Goal: Transaction & Acquisition: Purchase product/service

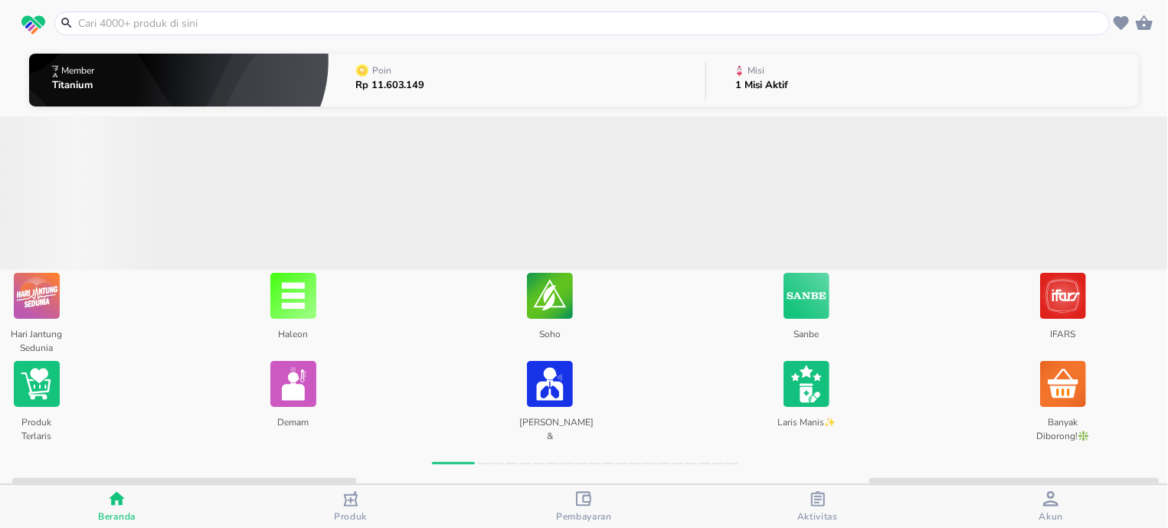
click at [240, 28] on input "text" at bounding box center [591, 23] width 1029 height 16
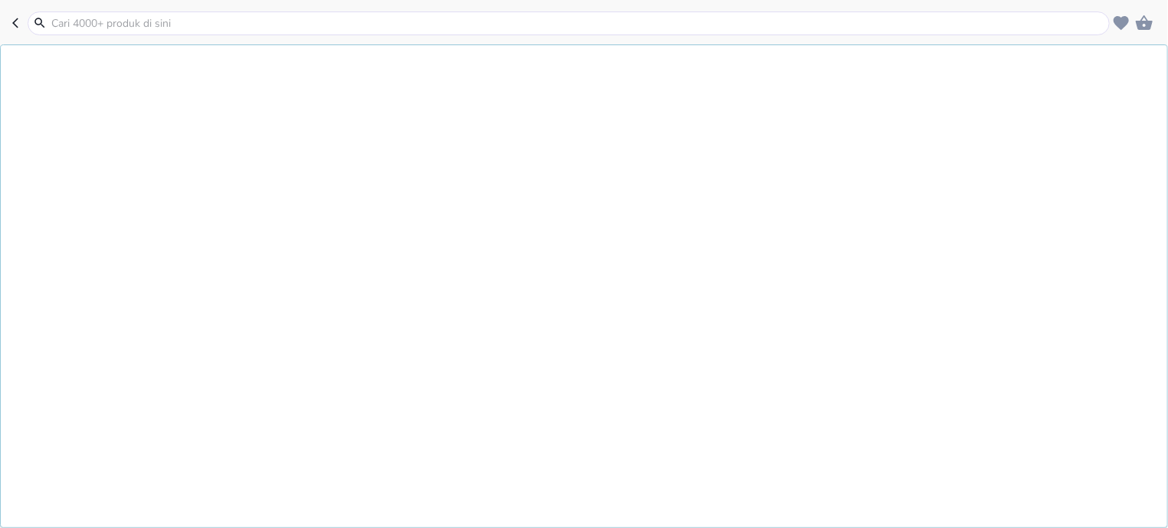
click at [240, 28] on input "text" at bounding box center [578, 23] width 1056 height 16
type input "d3 more"
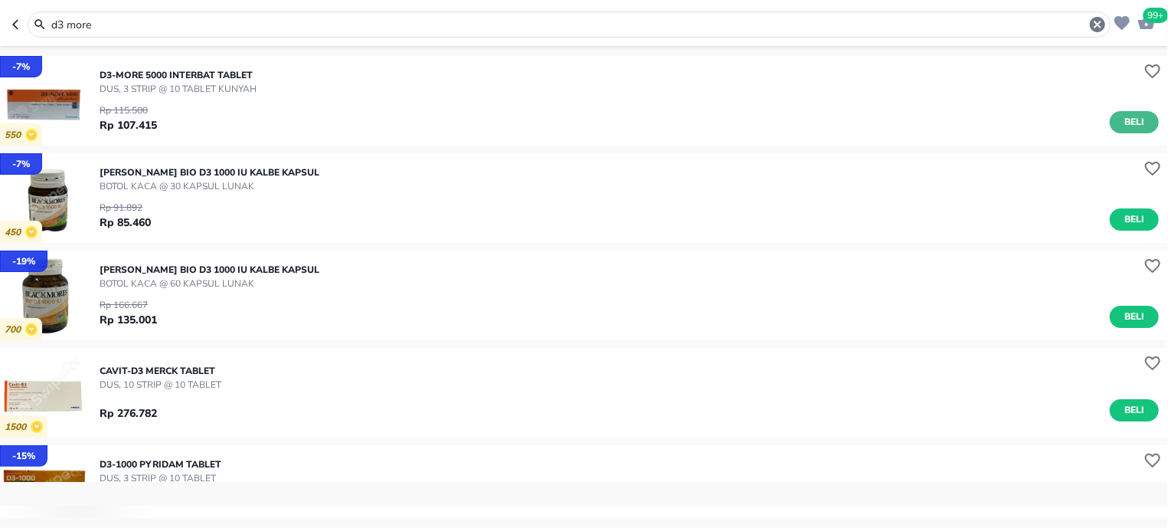
click at [1121, 126] on span "Beli" at bounding box center [1134, 122] width 26 height 16
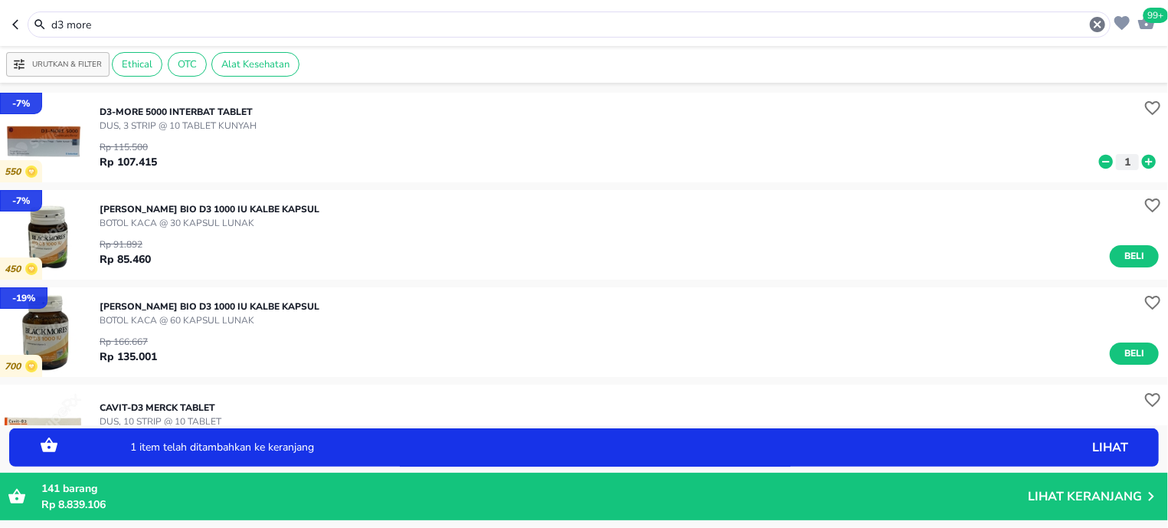
click at [123, 28] on input "d3 more" at bounding box center [569, 25] width 1038 height 16
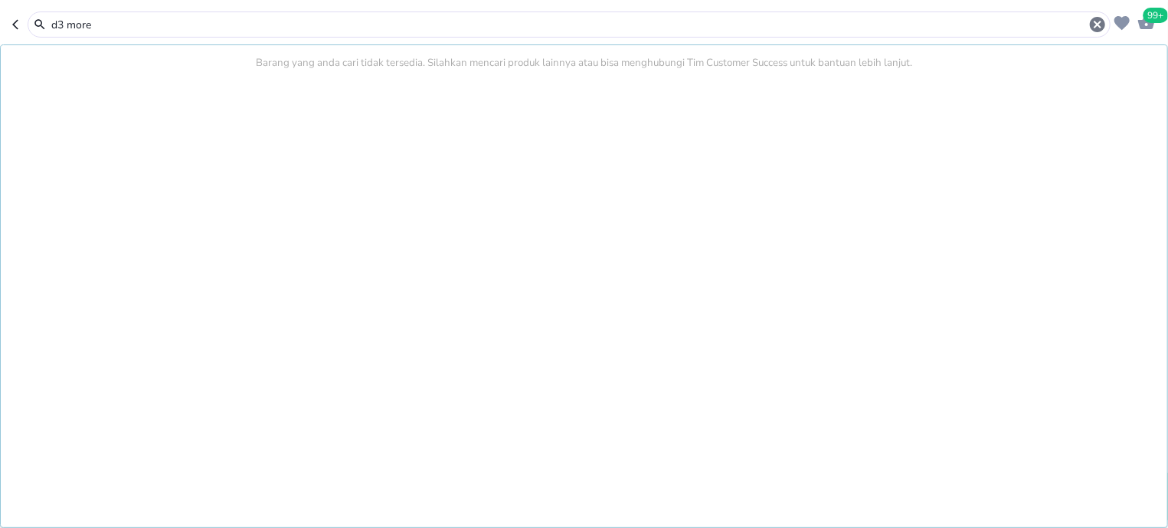
click at [123, 28] on input "d3 more" at bounding box center [569, 25] width 1038 height 16
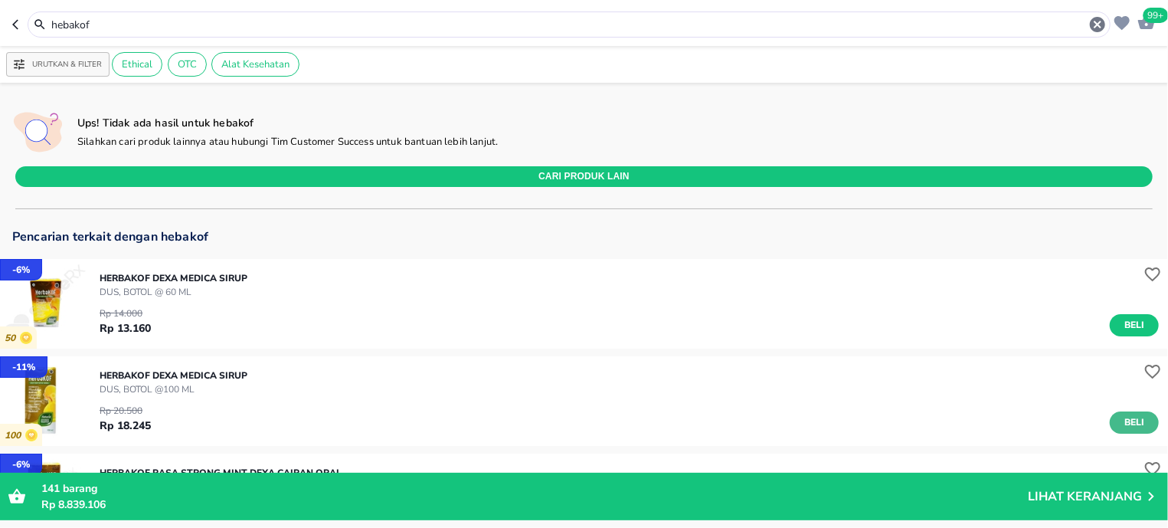
click at [1124, 422] on span "Beli" at bounding box center [1134, 422] width 26 height 16
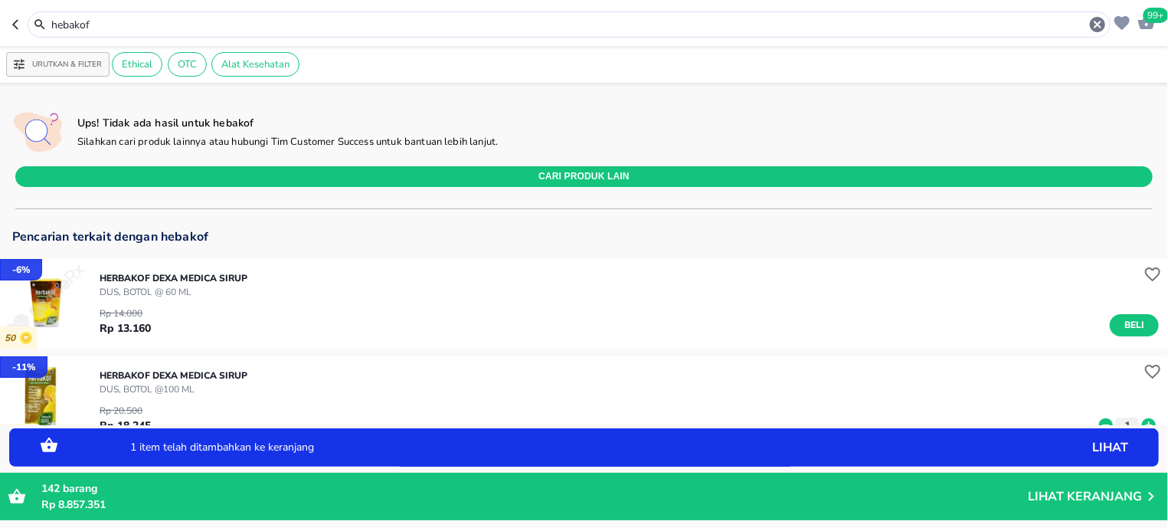
click at [1139, 422] on icon at bounding box center [1149, 425] width 20 height 17
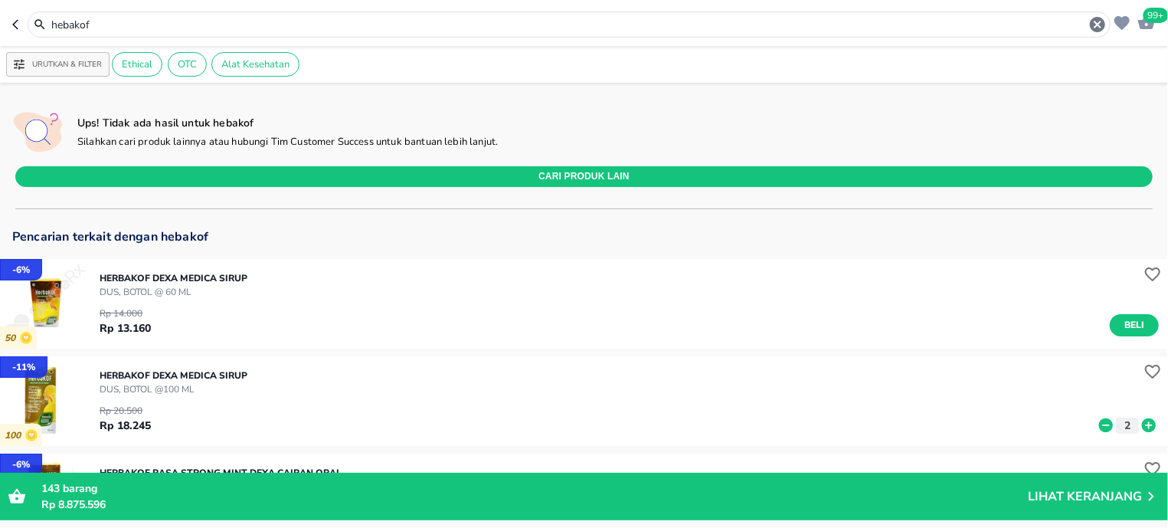
click at [123, 21] on input "hebakof" at bounding box center [569, 25] width 1038 height 16
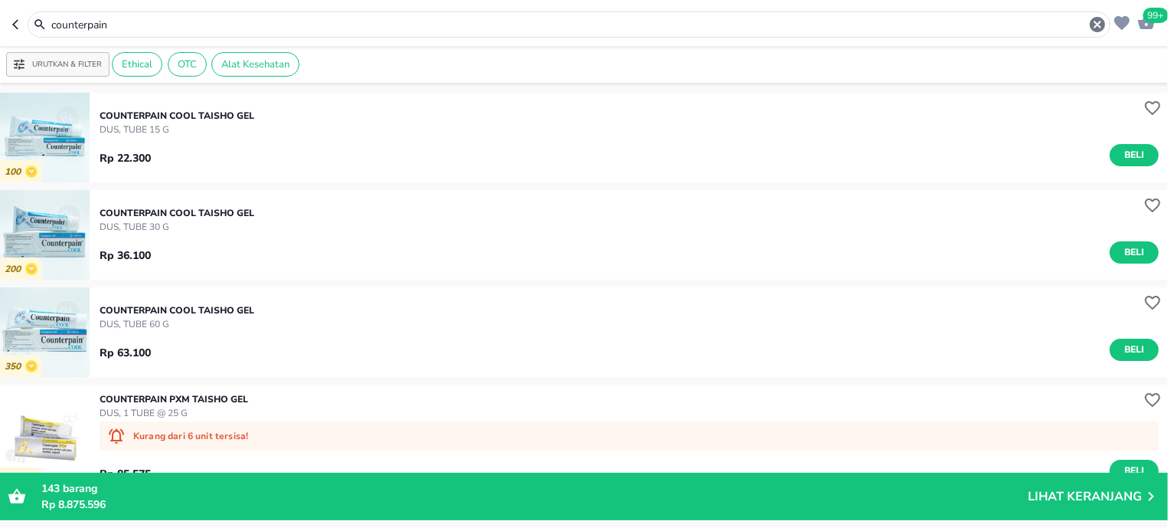
click at [175, 31] on input "counterpain" at bounding box center [569, 25] width 1038 height 16
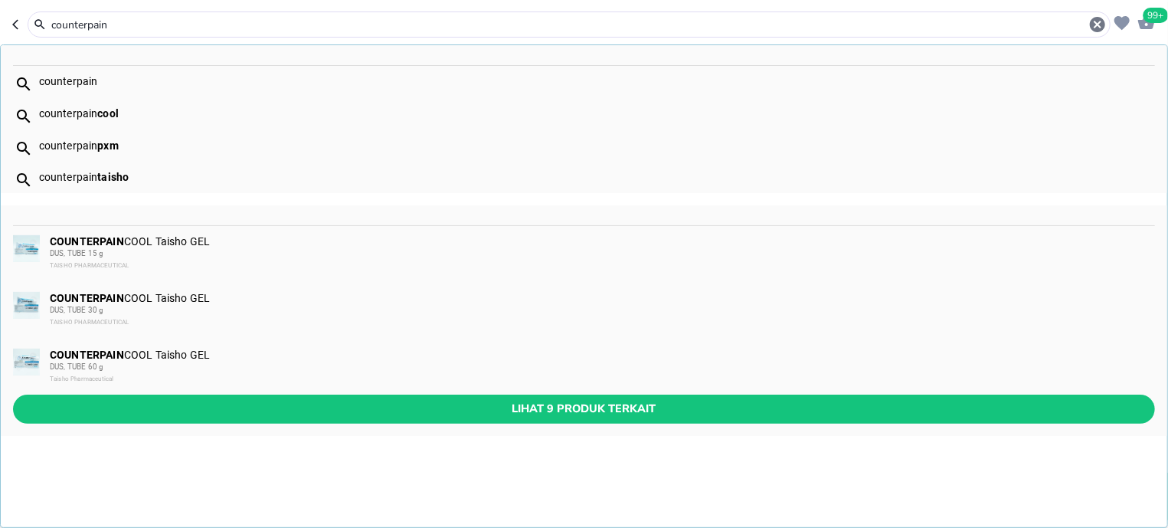
click at [175, 31] on input "counterpain" at bounding box center [569, 25] width 1038 height 16
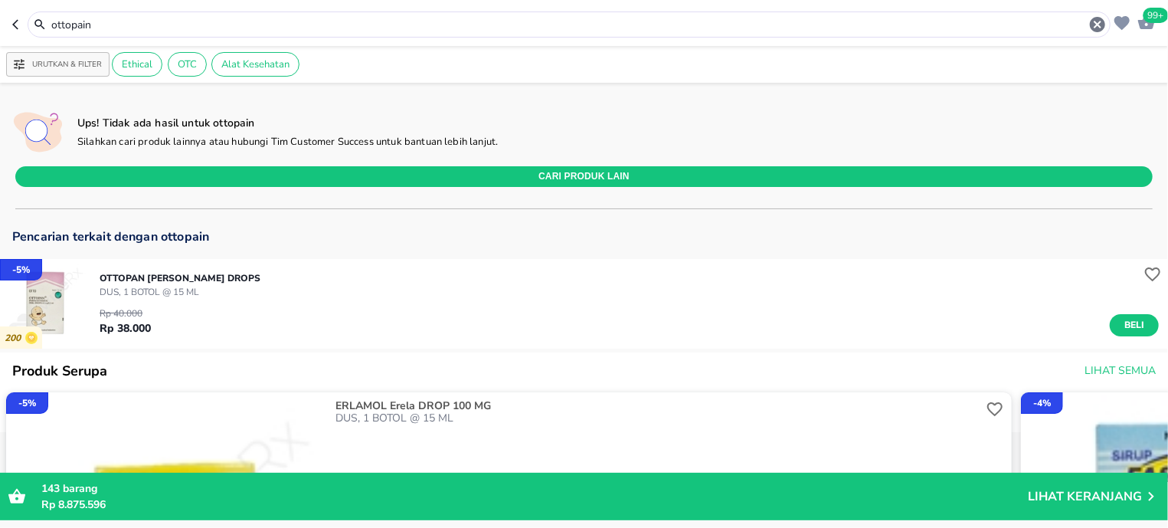
click at [147, 29] on input "ottopain" at bounding box center [569, 25] width 1038 height 16
click at [146, 29] on input "ottopain" at bounding box center [569, 25] width 1038 height 16
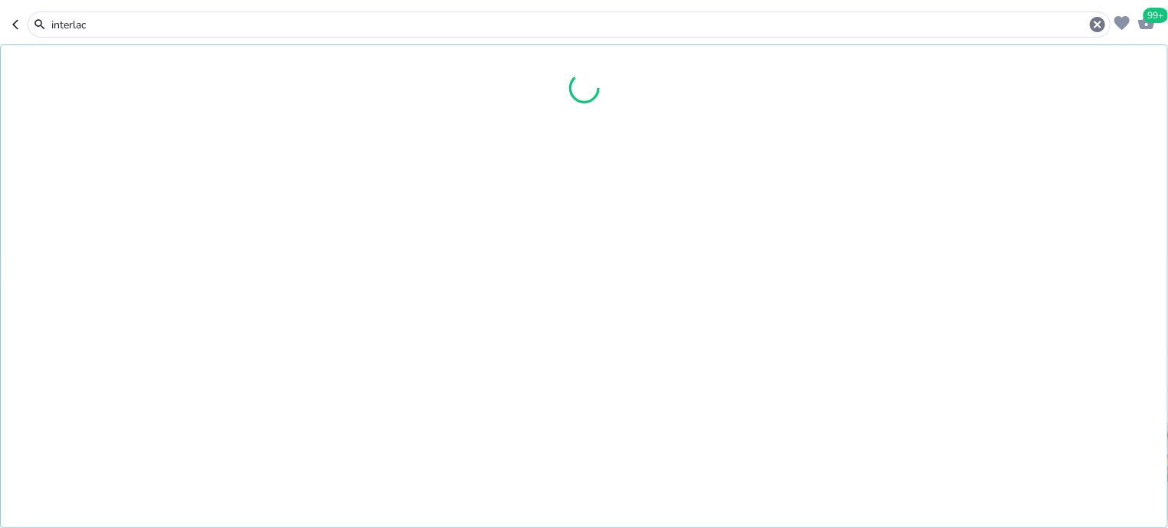
type input "interlac"
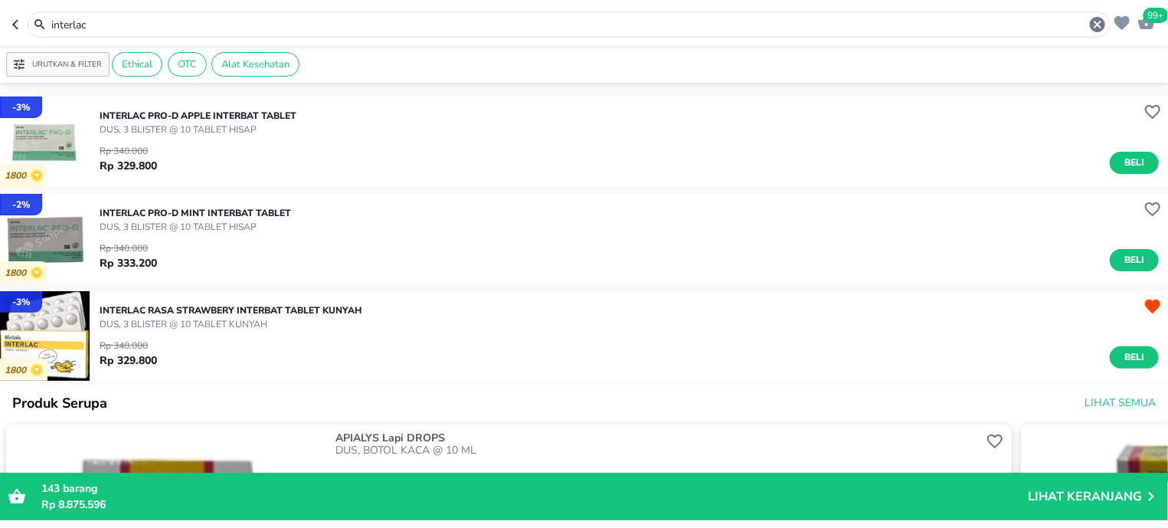
scroll to position [195, 0]
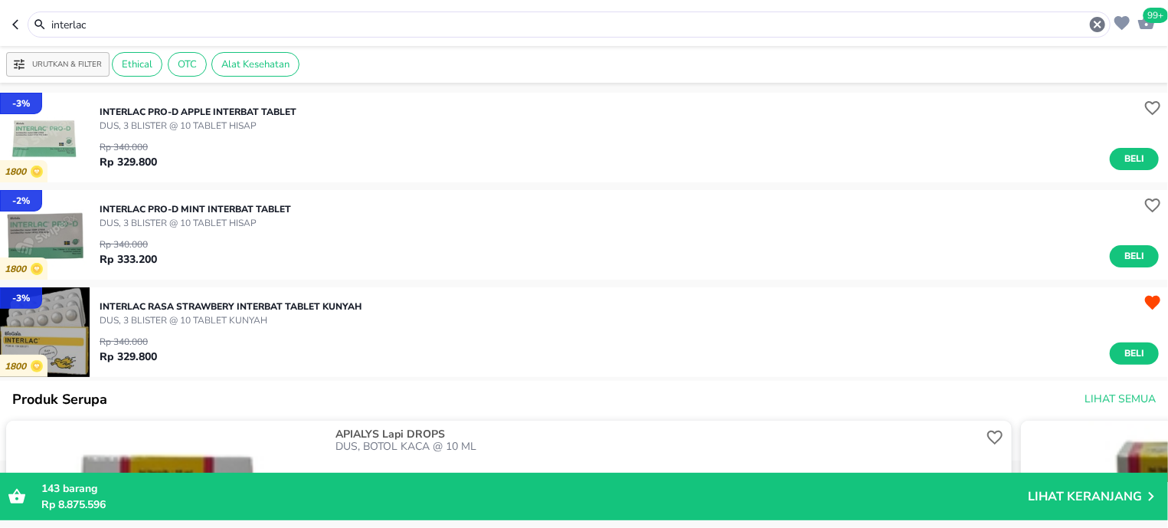
click at [54, 335] on img "button" at bounding box center [45, 332] width 90 height 90
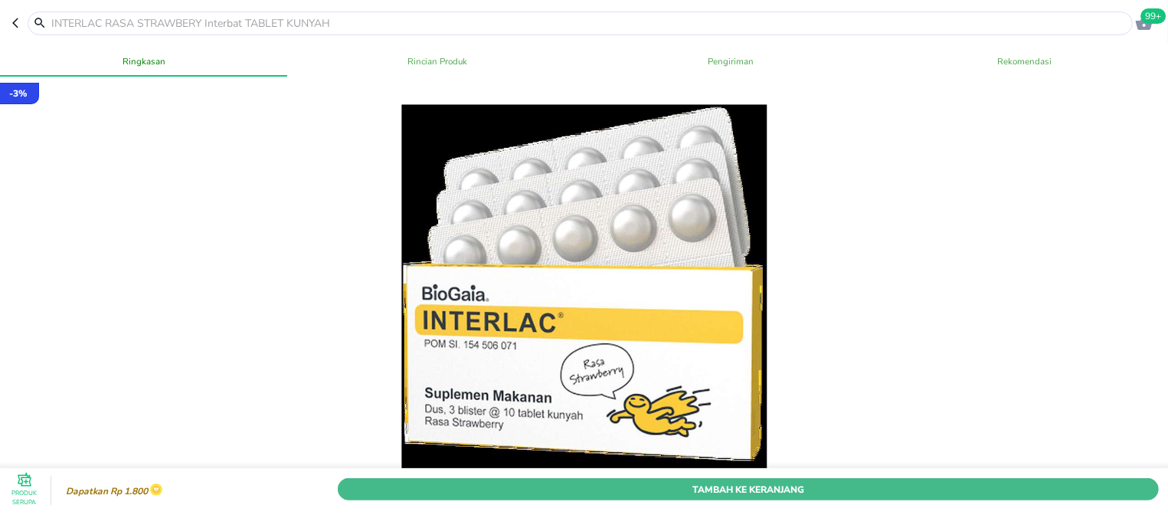
click at [559, 481] on span "Tambah Ke Keranjang" at bounding box center [748, 489] width 798 height 16
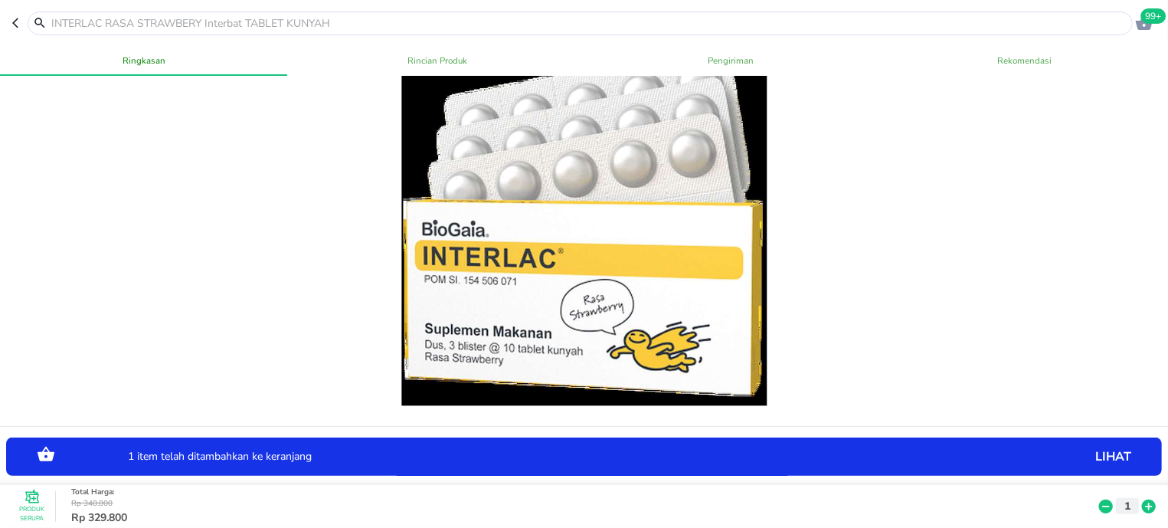
scroll to position [97, 0]
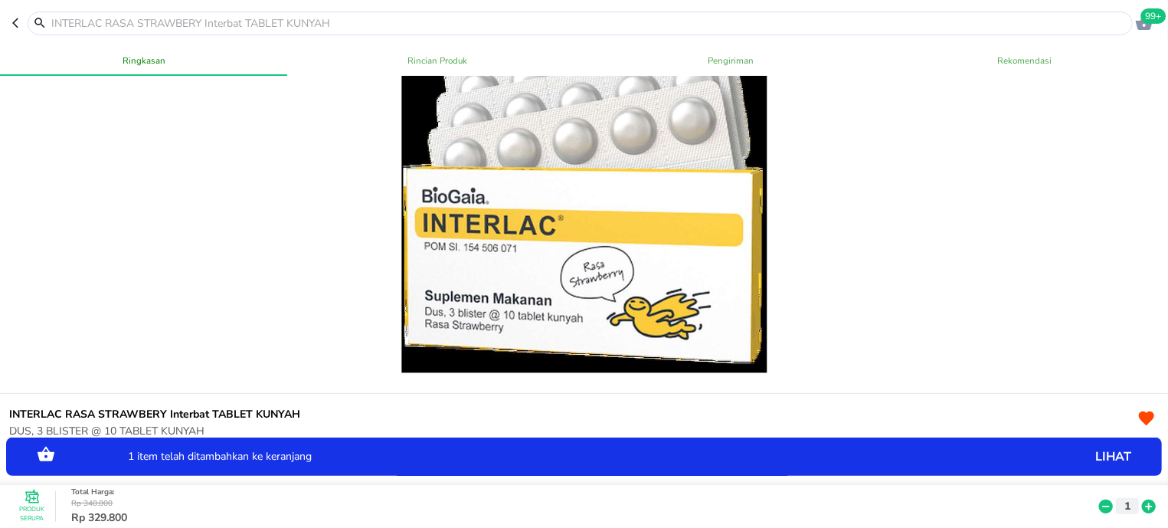
click at [1153, 15] on span "99+" at bounding box center [1153, 15] width 25 height 15
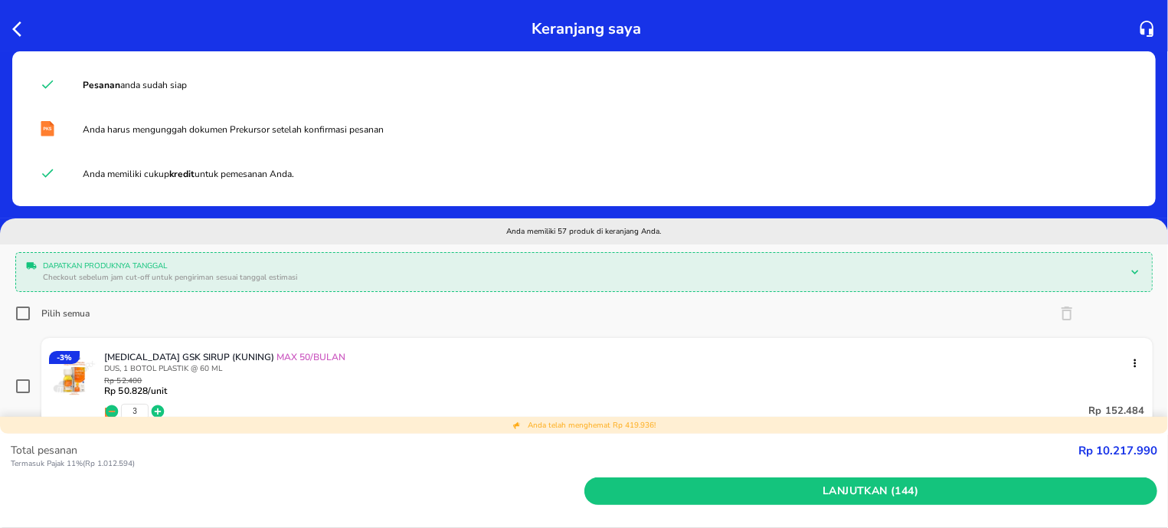
click at [1143, 25] on icon "button" at bounding box center [1146, 29] width 13 height 16
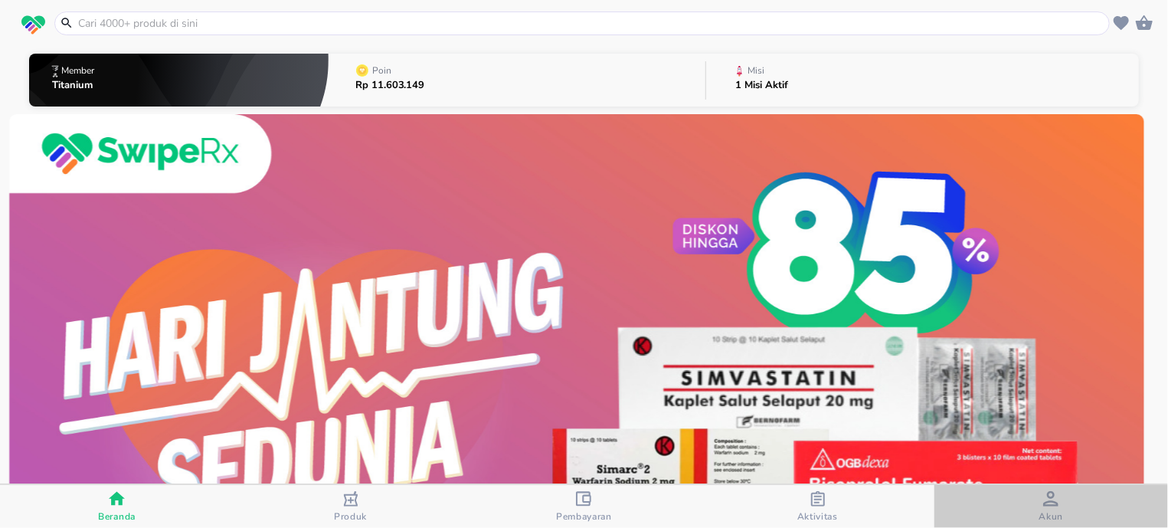
click at [1043, 512] on span "Akun" at bounding box center [1051, 516] width 25 height 12
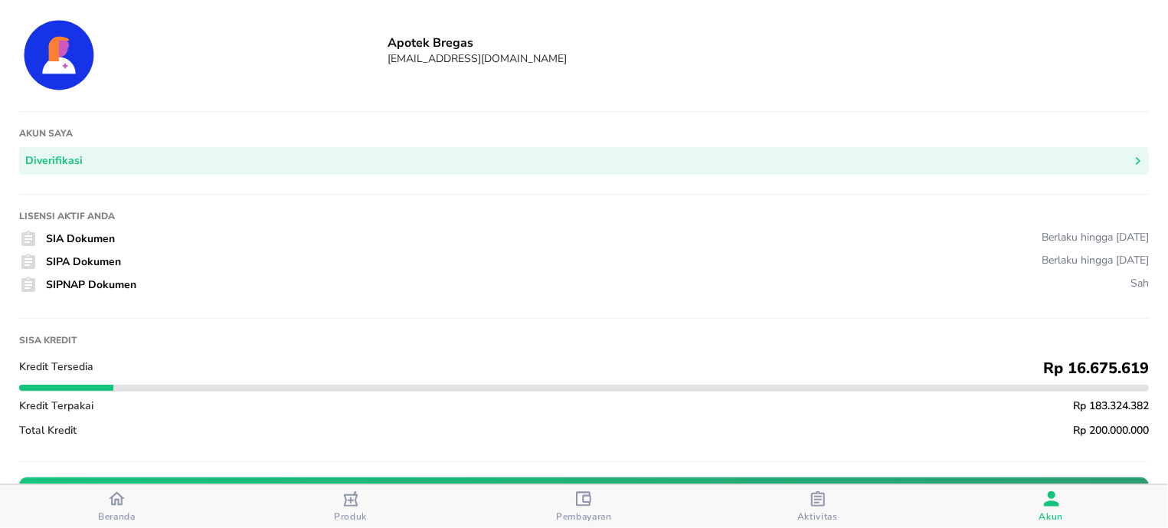
click at [137, 508] on span "Beranda" at bounding box center [117, 506] width 224 height 32
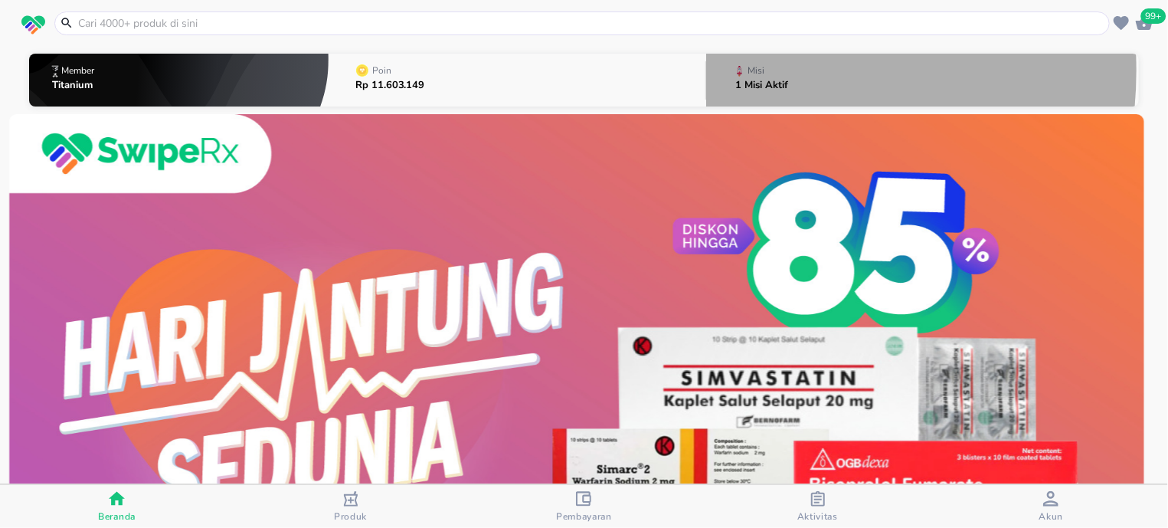
click at [736, 70] on icon "button" at bounding box center [740, 71] width 8 height 14
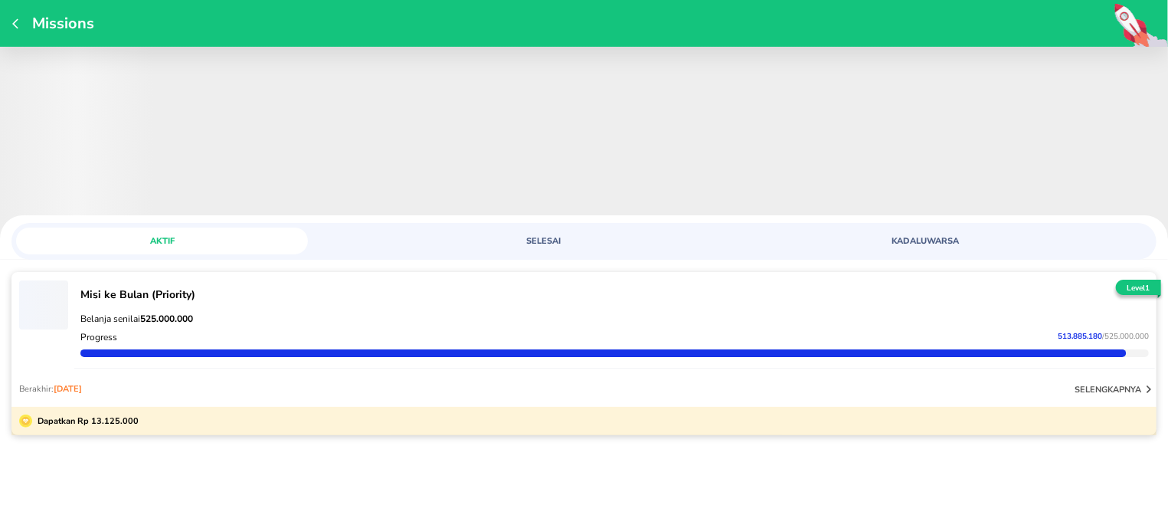
click at [21, 28] on icon "button" at bounding box center [18, 24] width 12 height 12
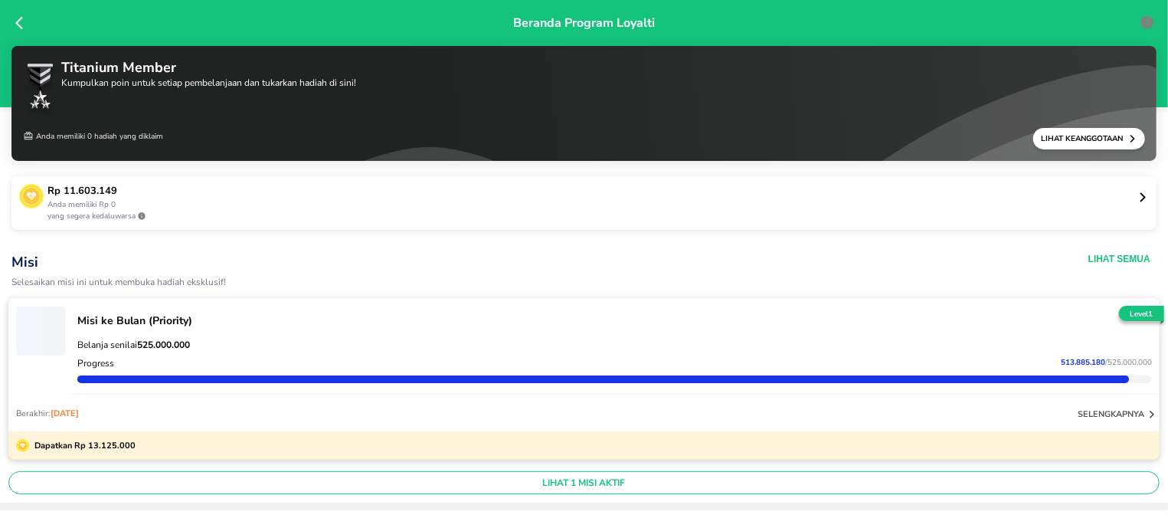
click at [21, 28] on icon at bounding box center [19, 23] width 8 height 13
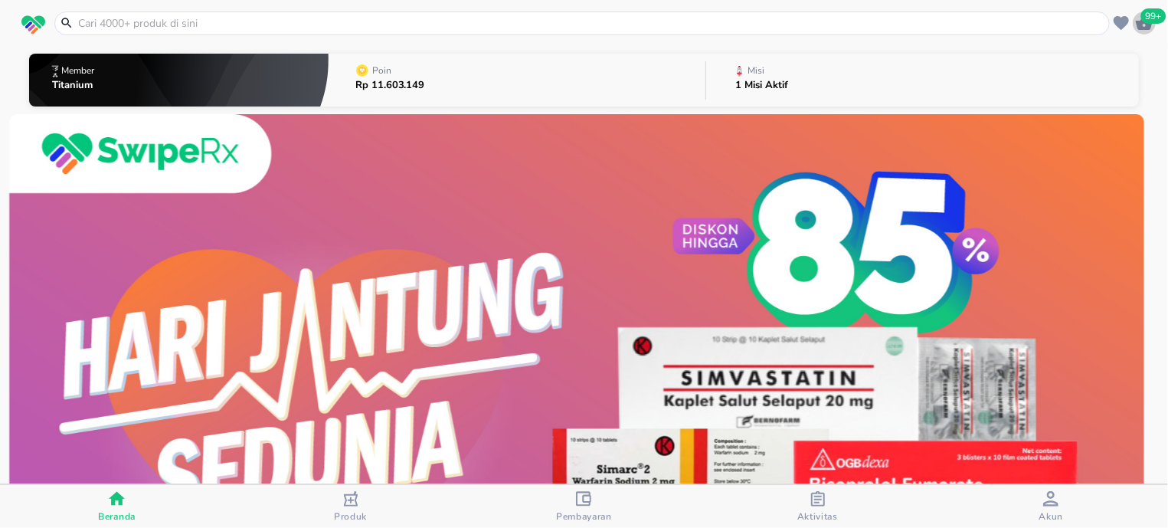
click at [1151, 28] on icon "button" at bounding box center [1144, 23] width 18 height 18
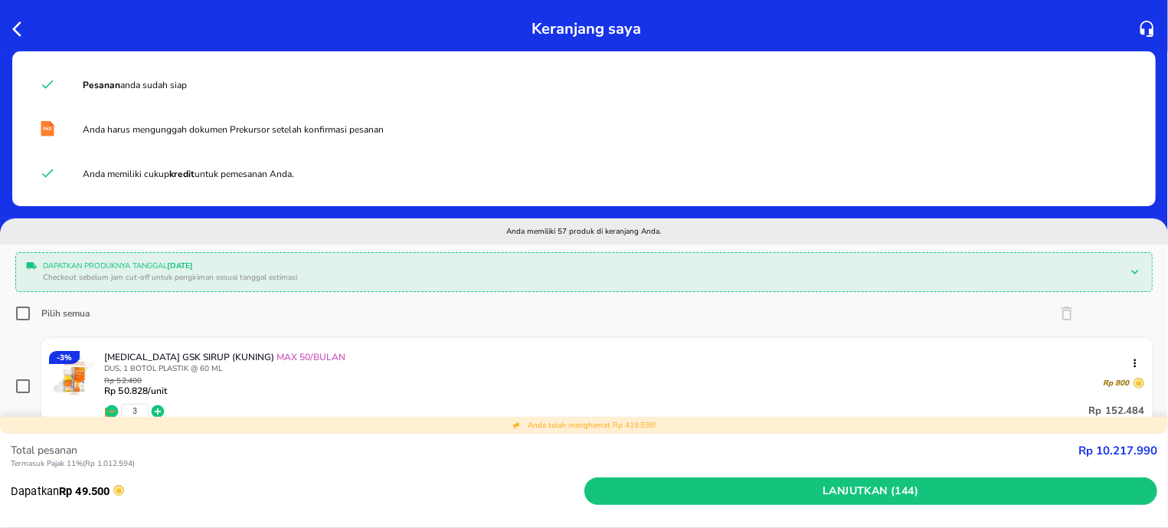
scroll to position [390, 0]
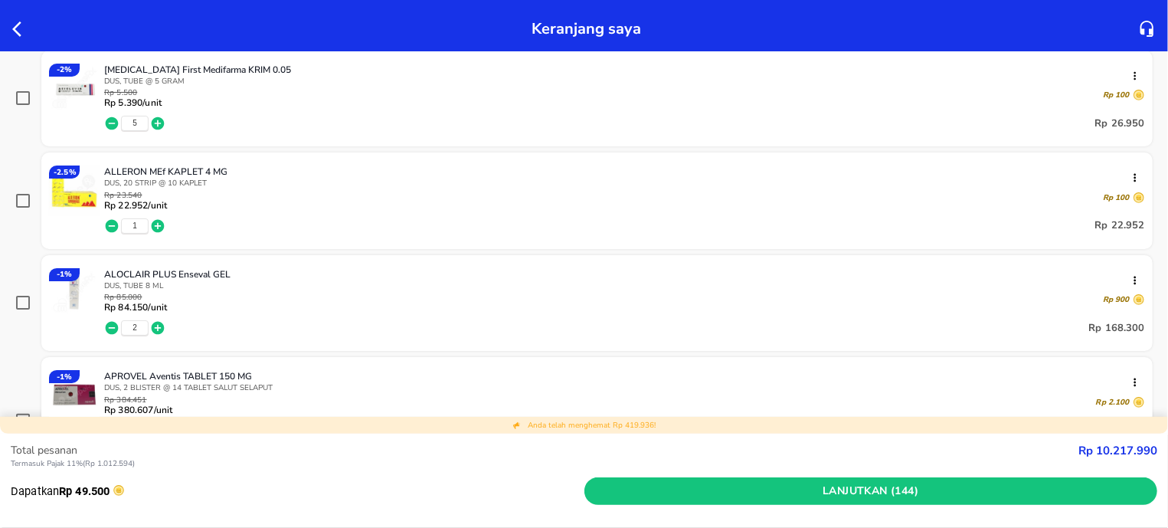
click at [15, 29] on icon "button" at bounding box center [16, 28] width 9 height 15
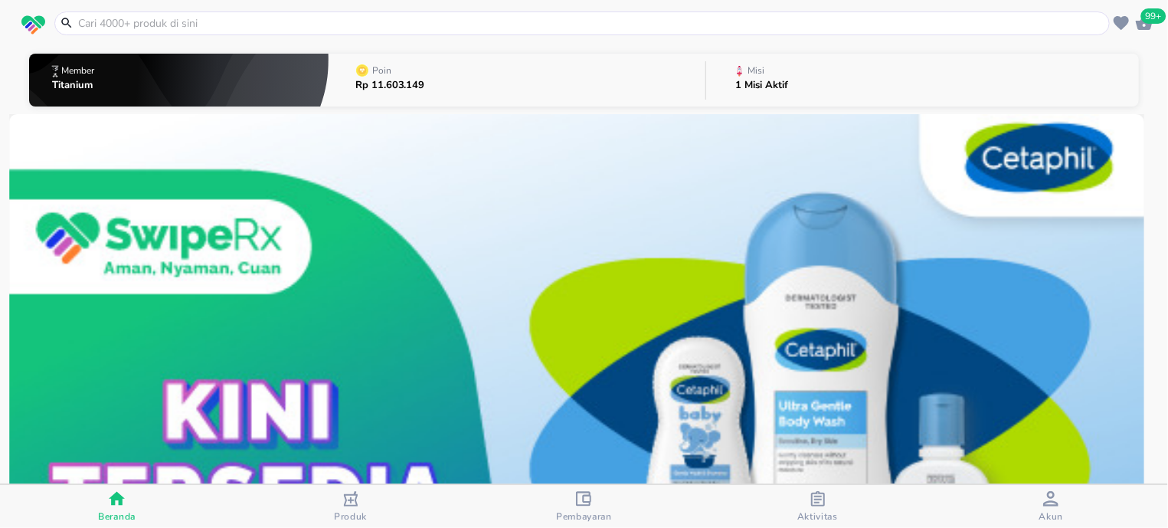
click at [93, 17] on input "text" at bounding box center [591, 23] width 1029 height 16
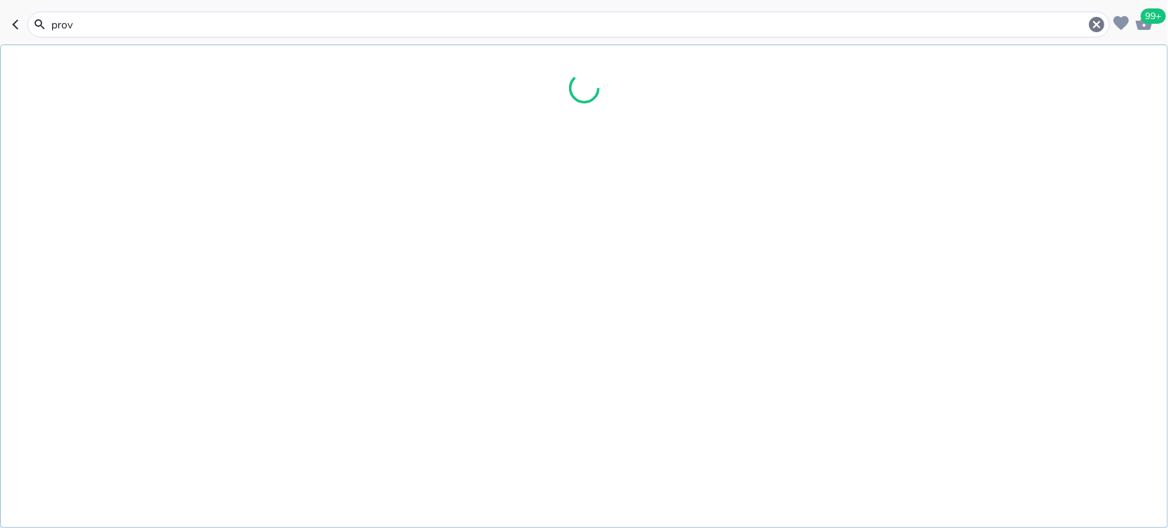
type input "prove"
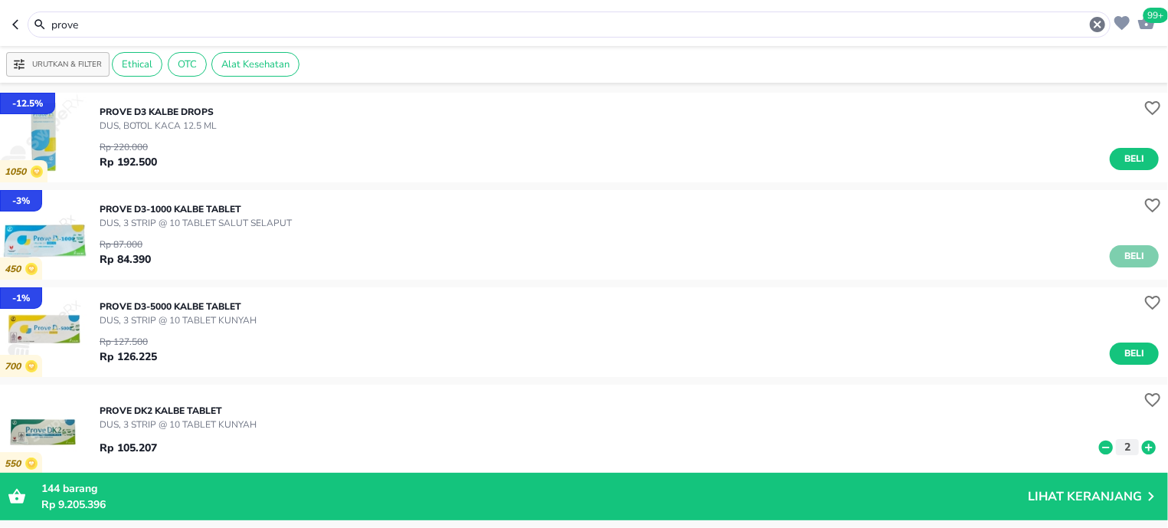
click at [1121, 263] on span "Beli" at bounding box center [1134, 256] width 26 height 16
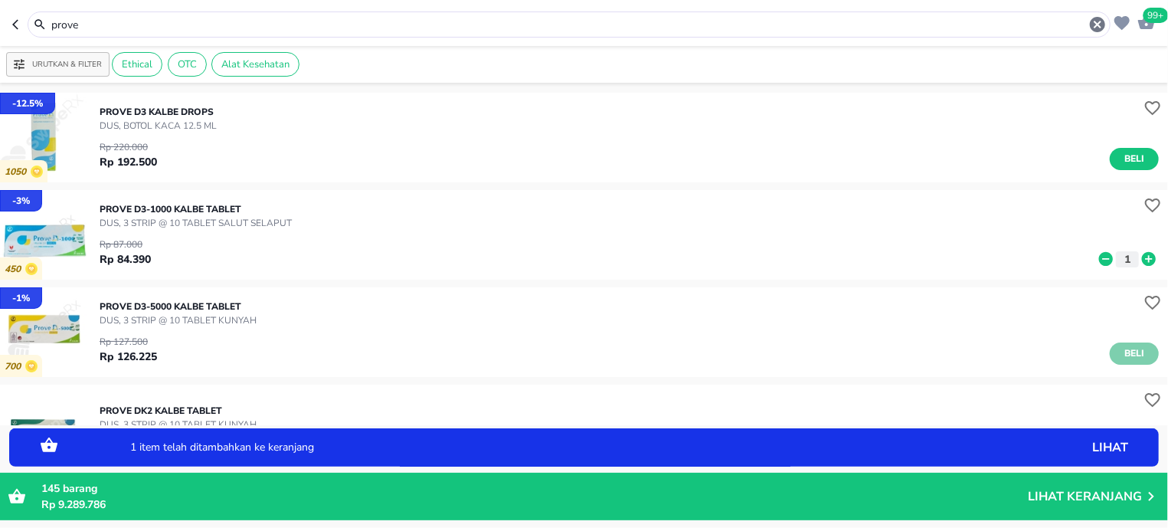
click at [1130, 351] on span "Beli" at bounding box center [1134, 353] width 26 height 16
click at [1142, 354] on icon at bounding box center [1149, 356] width 14 height 14
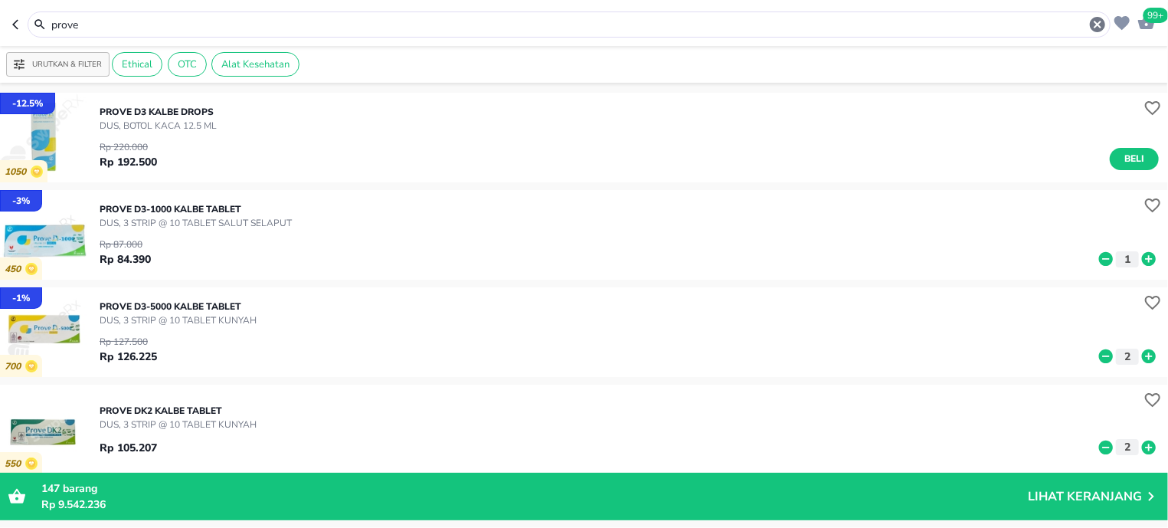
click at [169, 30] on input "prove" at bounding box center [569, 25] width 1038 height 16
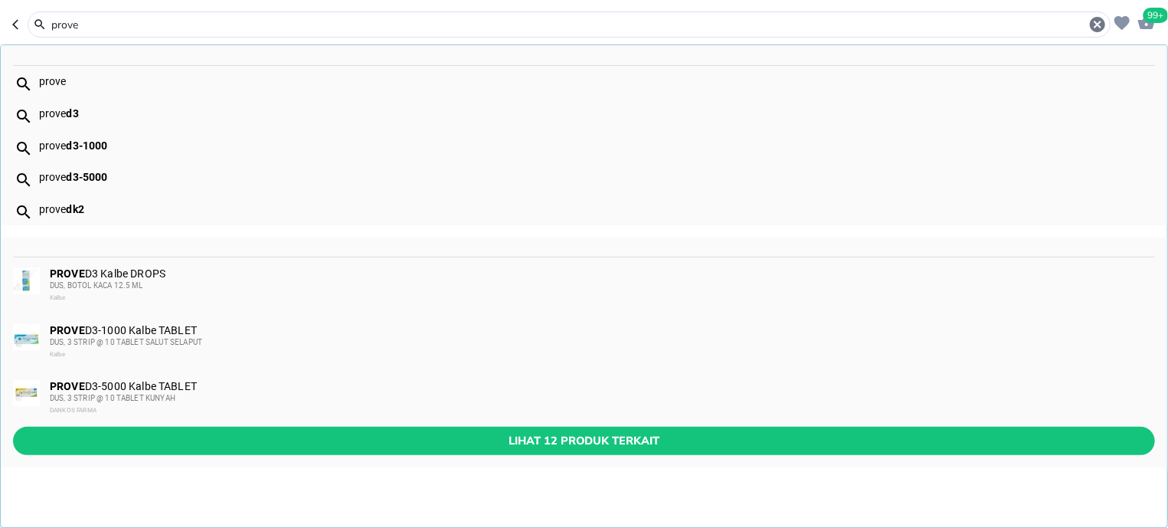
click at [169, 30] on input "prove" at bounding box center [569, 25] width 1038 height 16
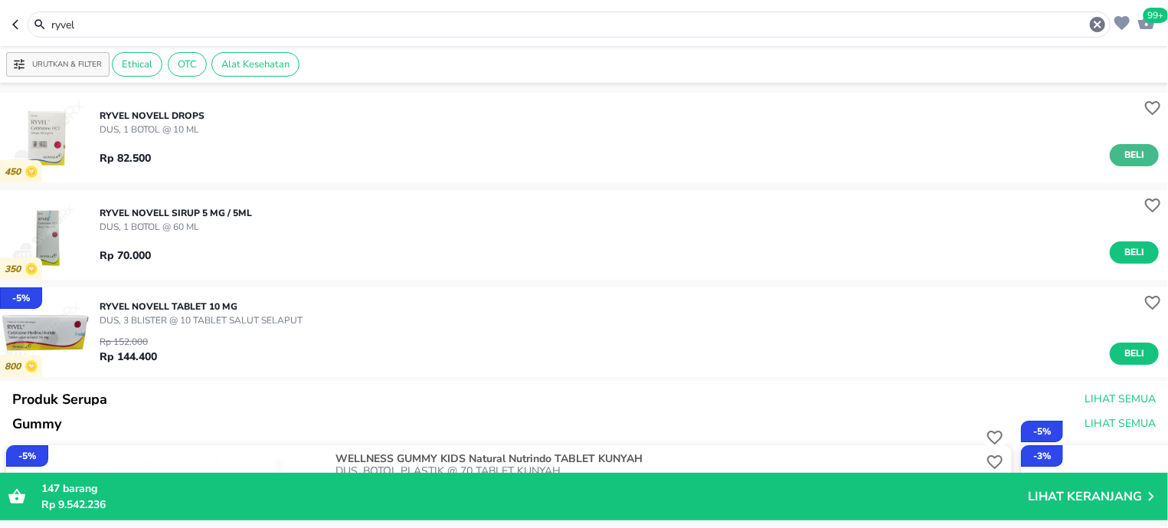
click at [1126, 149] on span "Beli" at bounding box center [1134, 155] width 26 height 16
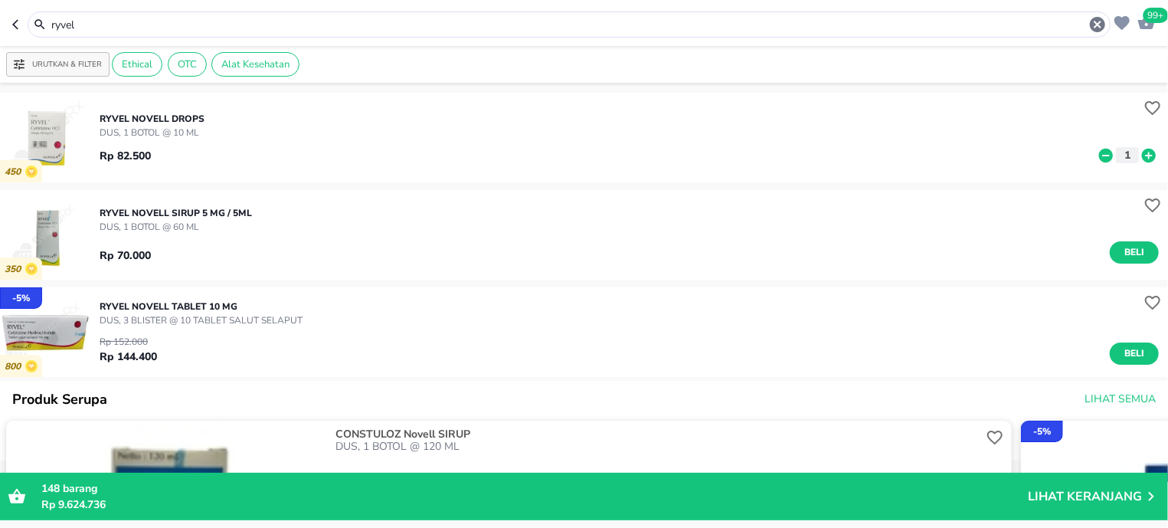
click at [118, 36] on div "ryvel" at bounding box center [569, 24] width 1083 height 26
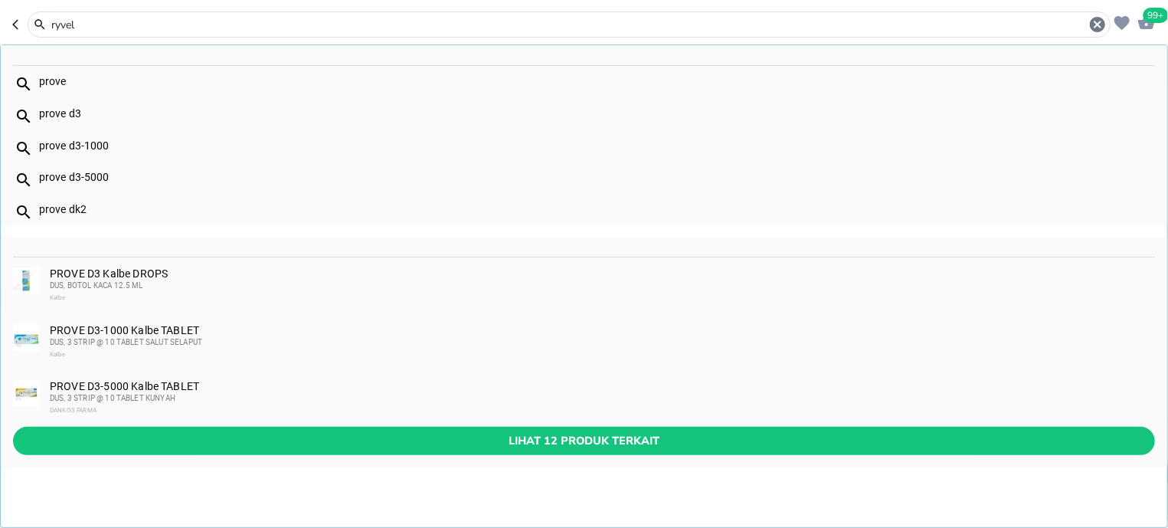
click at [119, 32] on div "ryvel" at bounding box center [578, 24] width 1057 height 18
click at [119, 30] on input "ryvel" at bounding box center [569, 25] width 1038 height 16
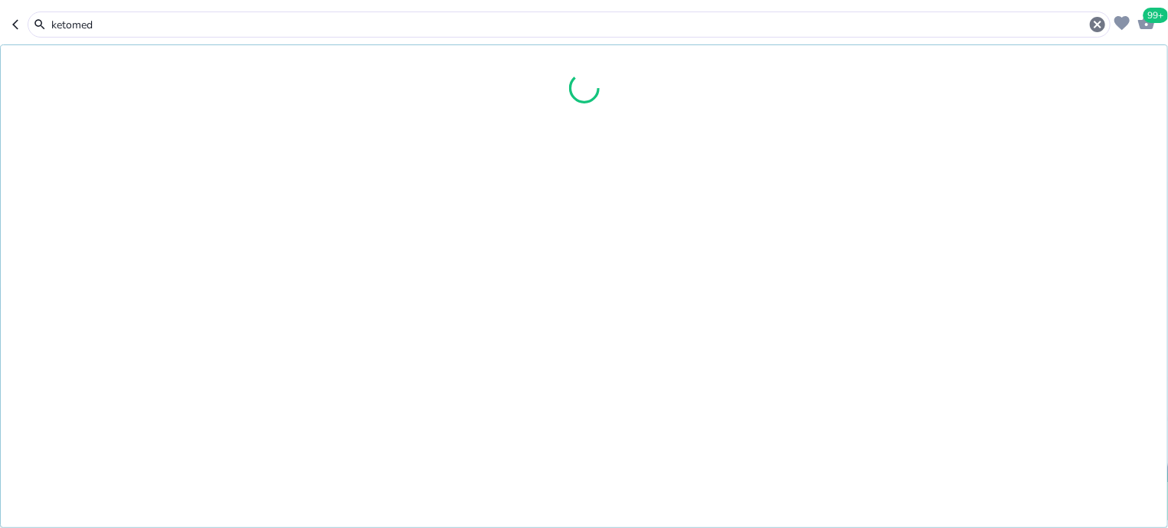
type input "ketomed"
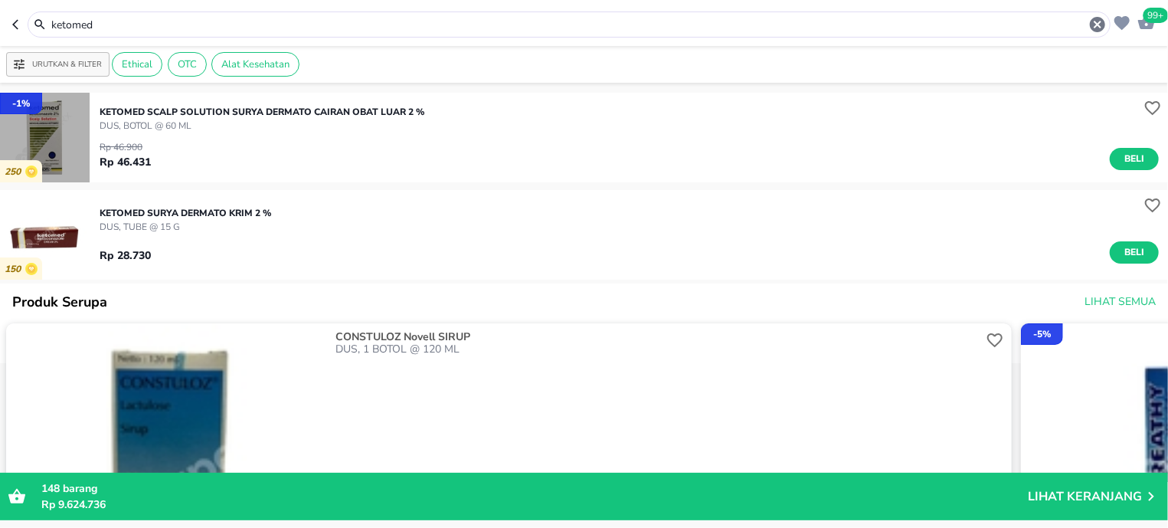
click at [54, 151] on img "button" at bounding box center [45, 138] width 90 height 90
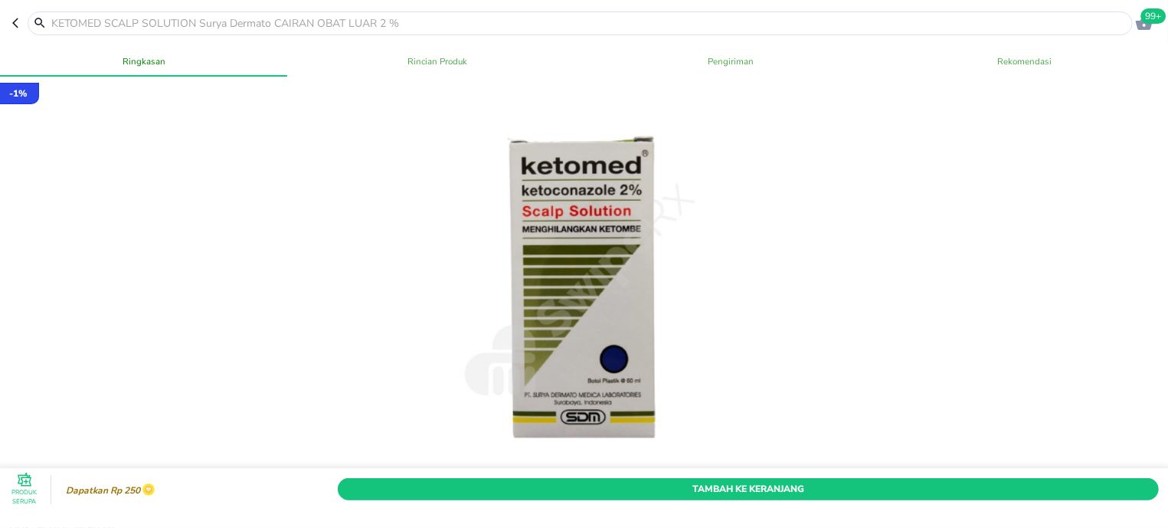
click at [327, 28] on input "text" at bounding box center [589, 23] width 1079 height 16
type input "lame"
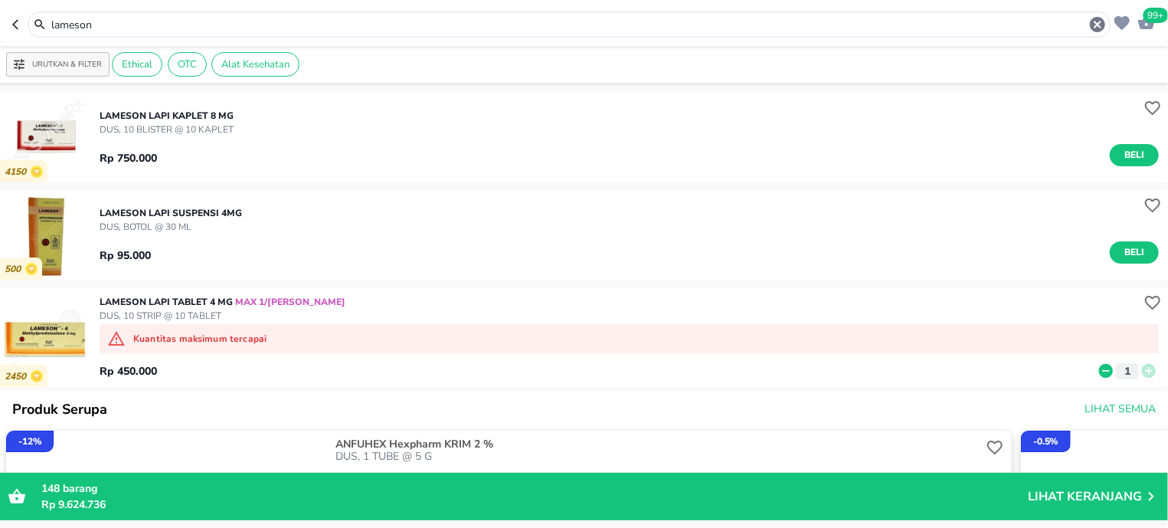
click at [172, 29] on input "lameson" at bounding box center [569, 25] width 1038 height 16
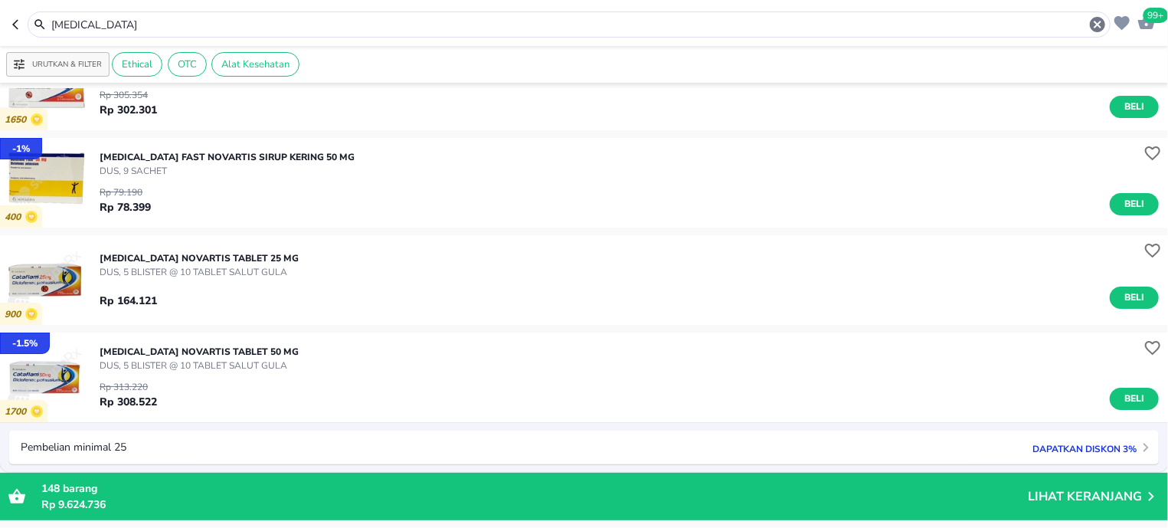
scroll to position [97, 0]
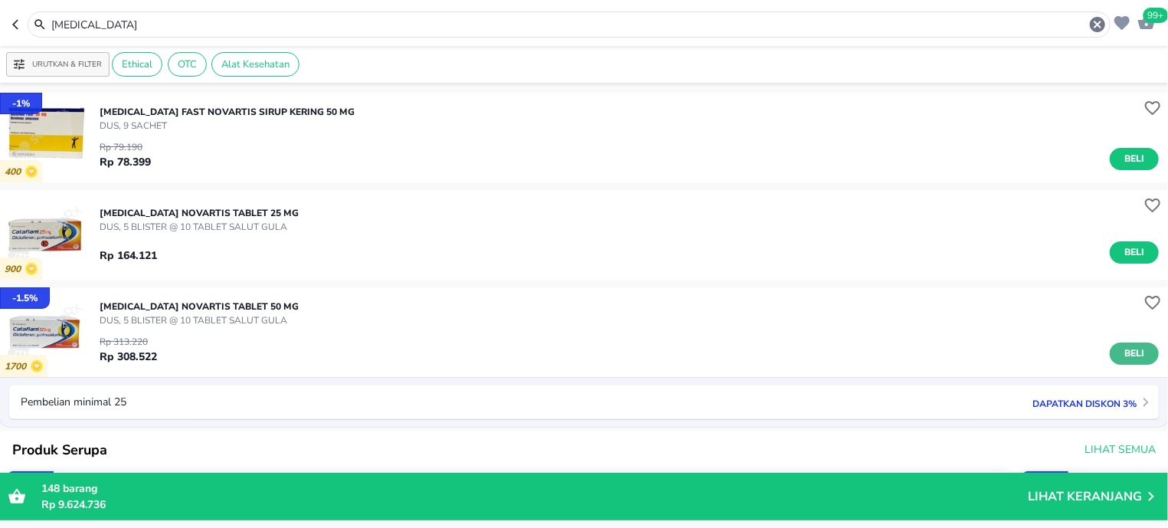
click at [1110, 354] on button "Beli" at bounding box center [1134, 353] width 49 height 22
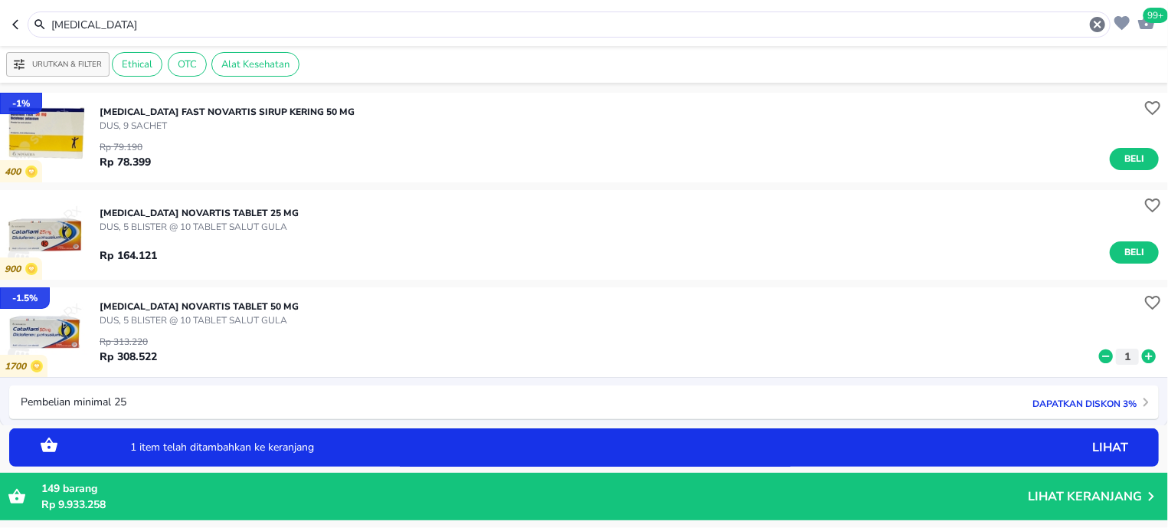
click at [145, 24] on input "cataflam" at bounding box center [569, 25] width 1038 height 16
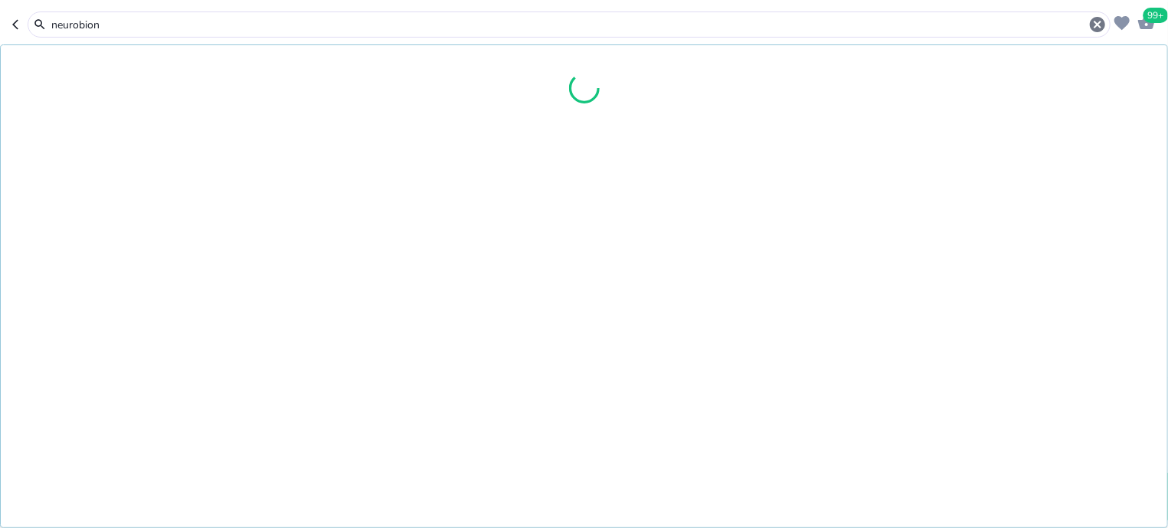
type input "neurobion"
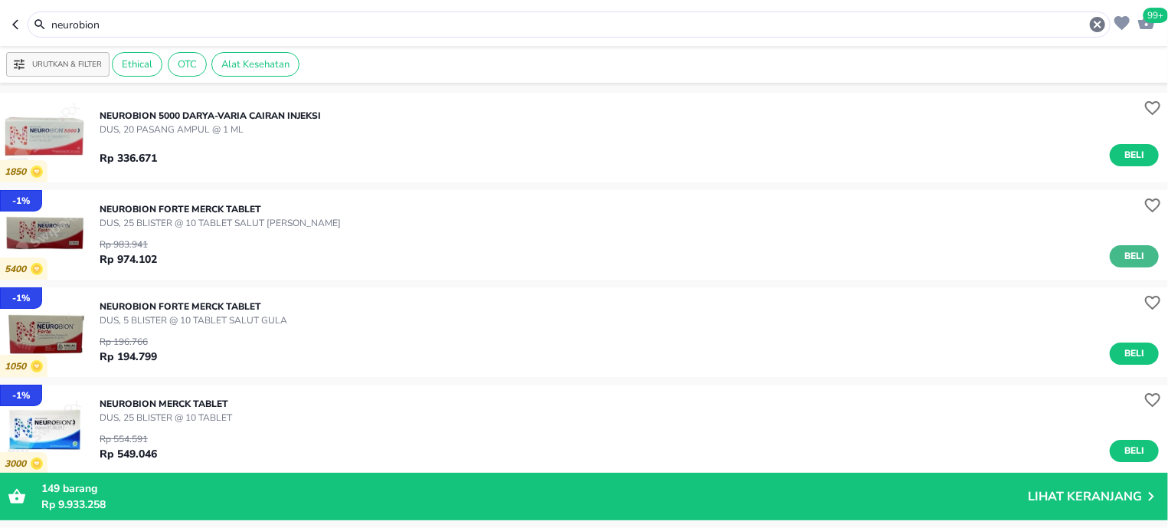
click at [1121, 260] on span "Beli" at bounding box center [1134, 256] width 26 height 16
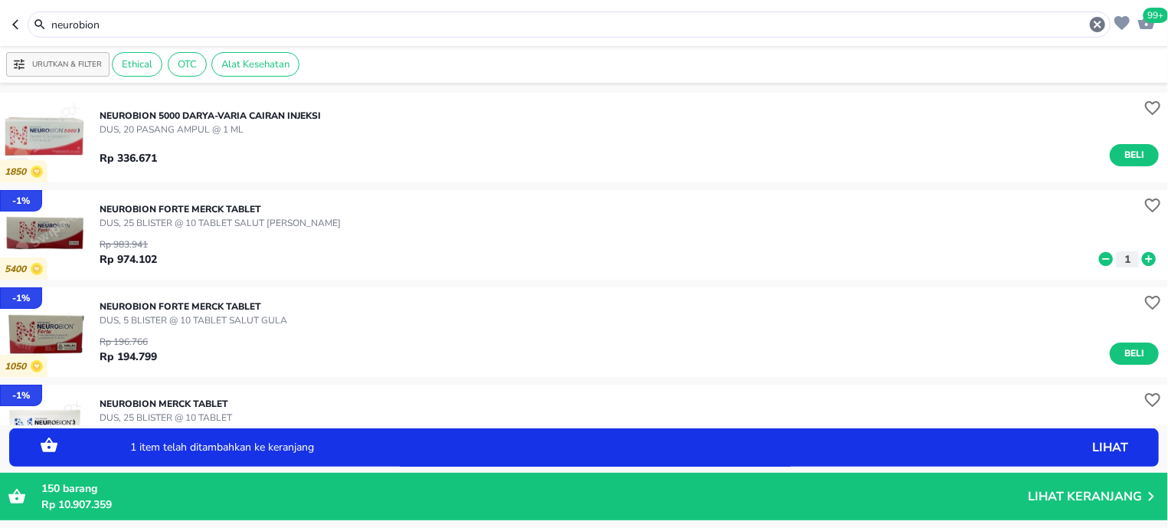
click at [1152, 21] on span "99+" at bounding box center [1155, 15] width 25 height 15
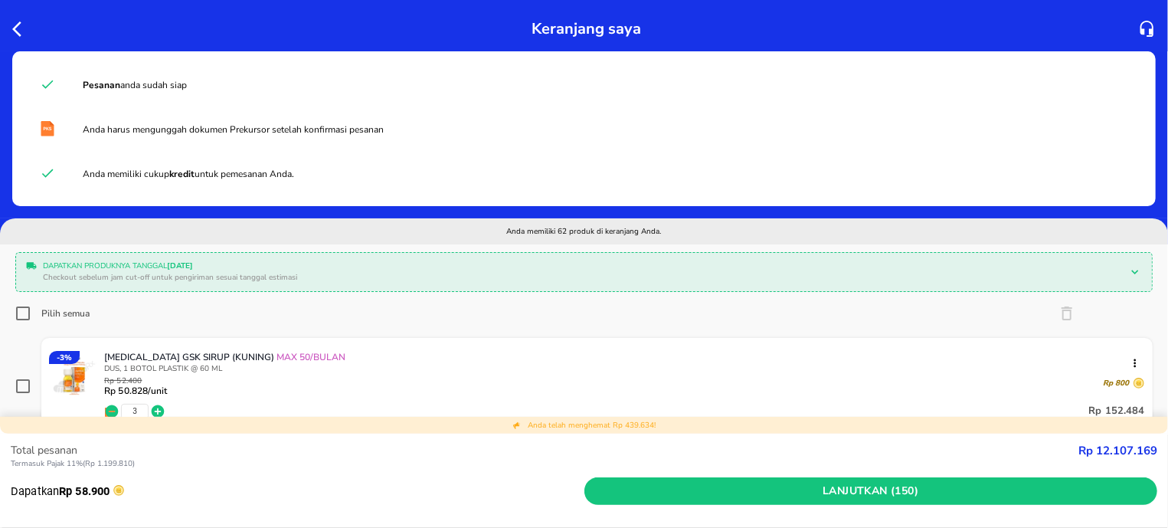
click at [23, 306] on input "Pilih semua" at bounding box center [22, 313] width 15 height 15
checkbox input "true"
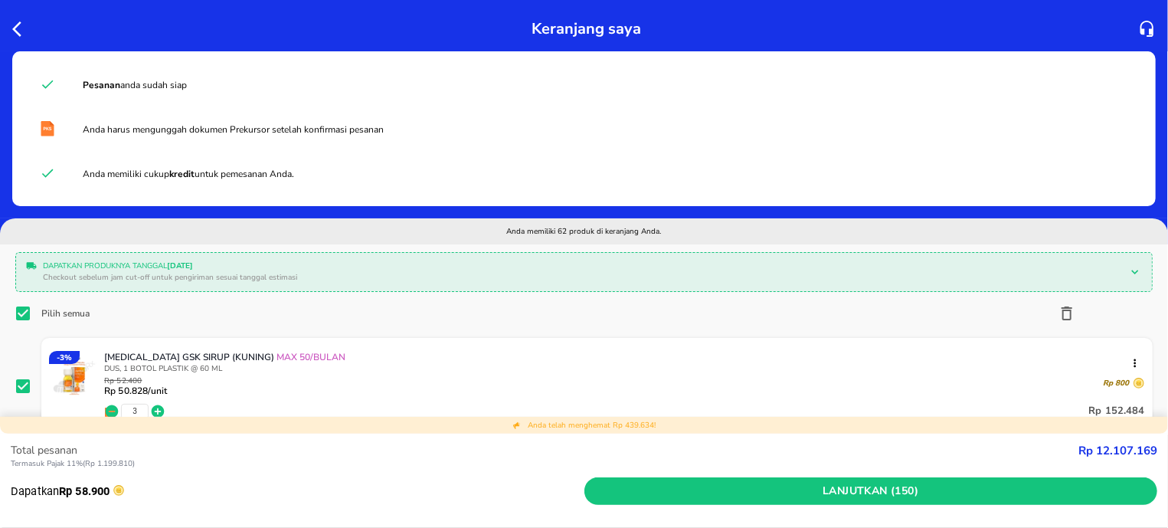
checkbox input "true"
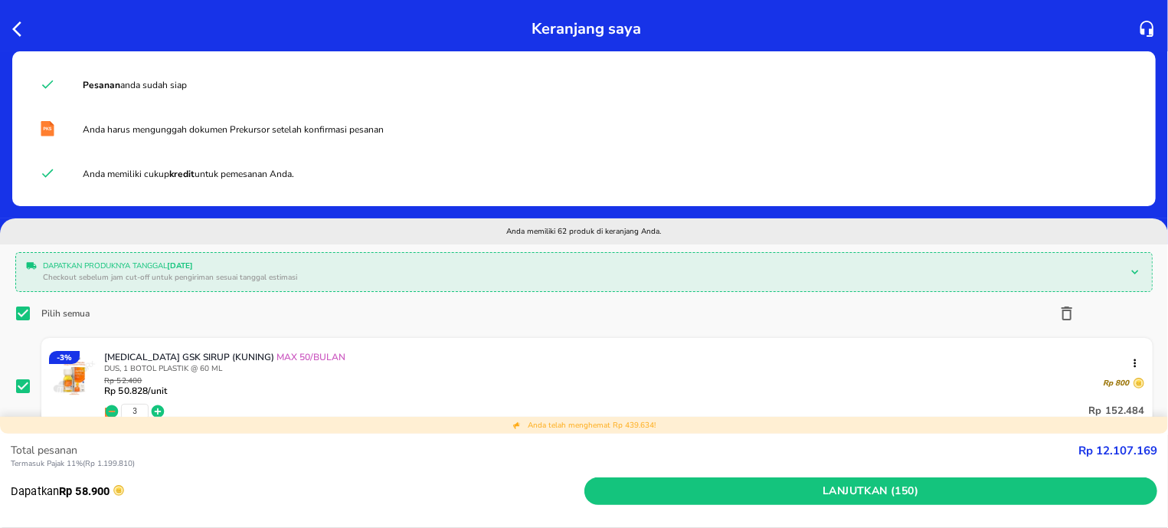
checkbox input "true"
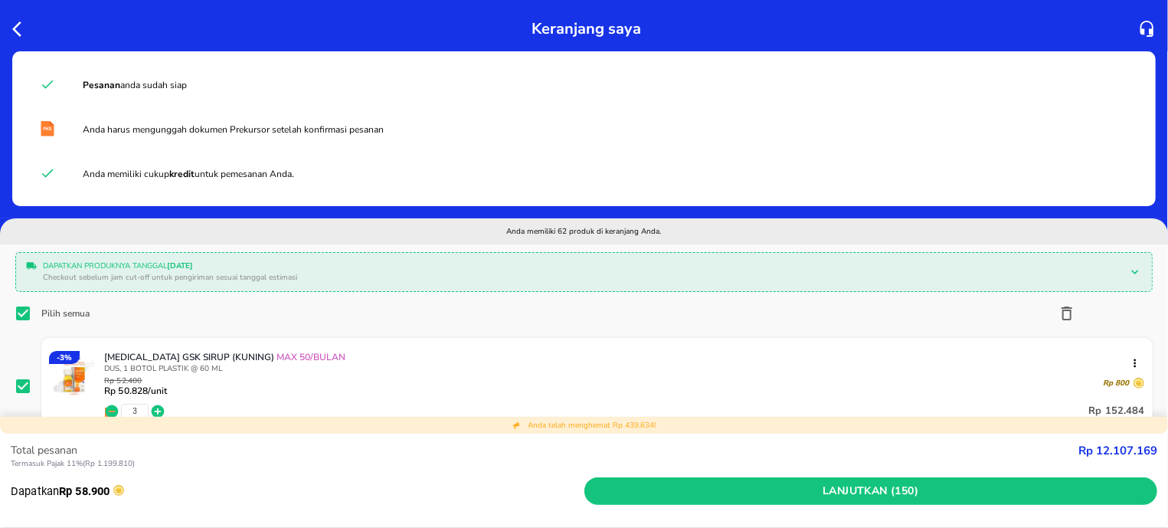
checkbox input "true"
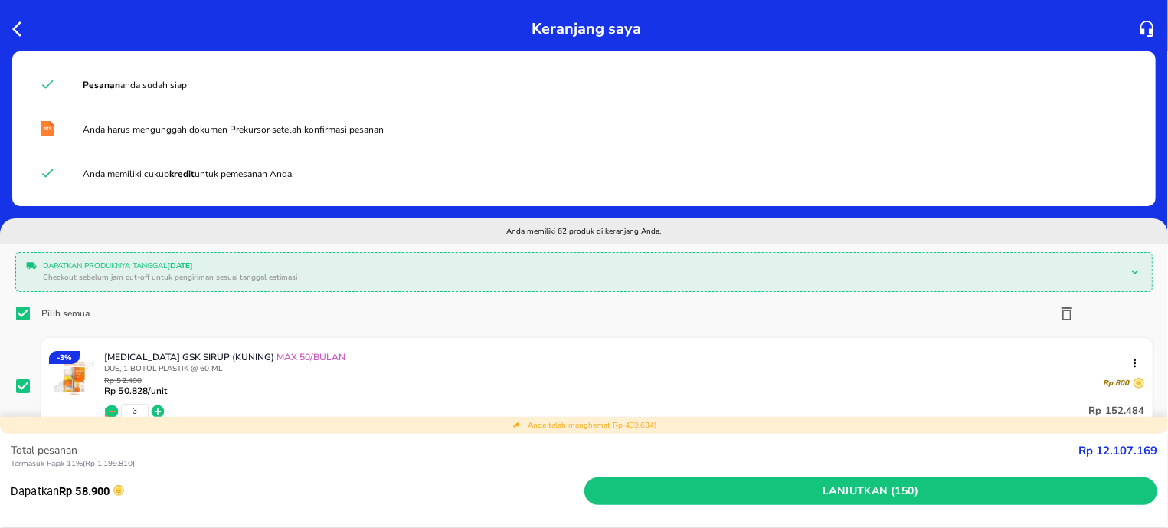
checkbox input "true"
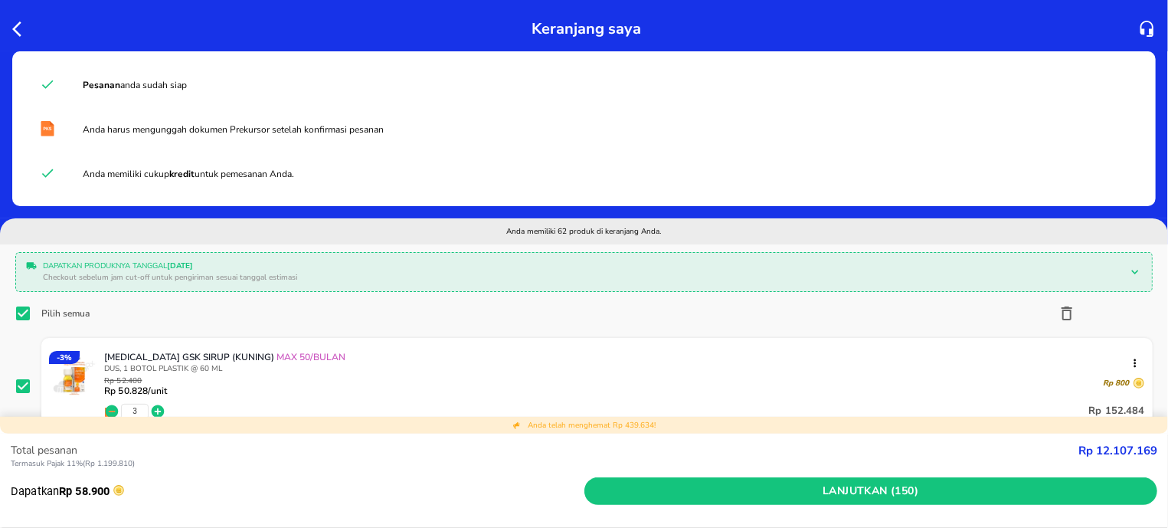
checkbox input "true"
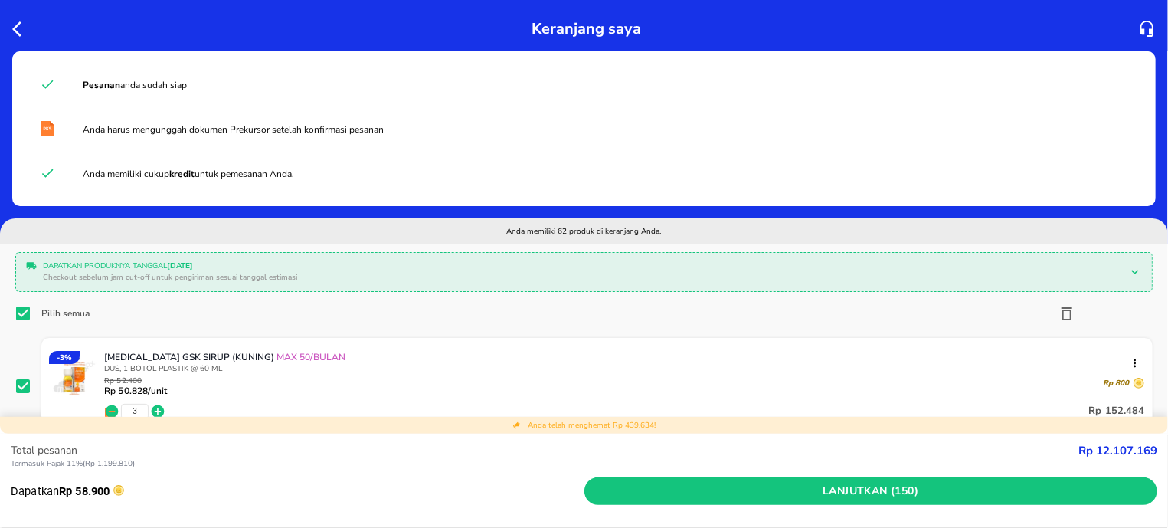
checkbox input "true"
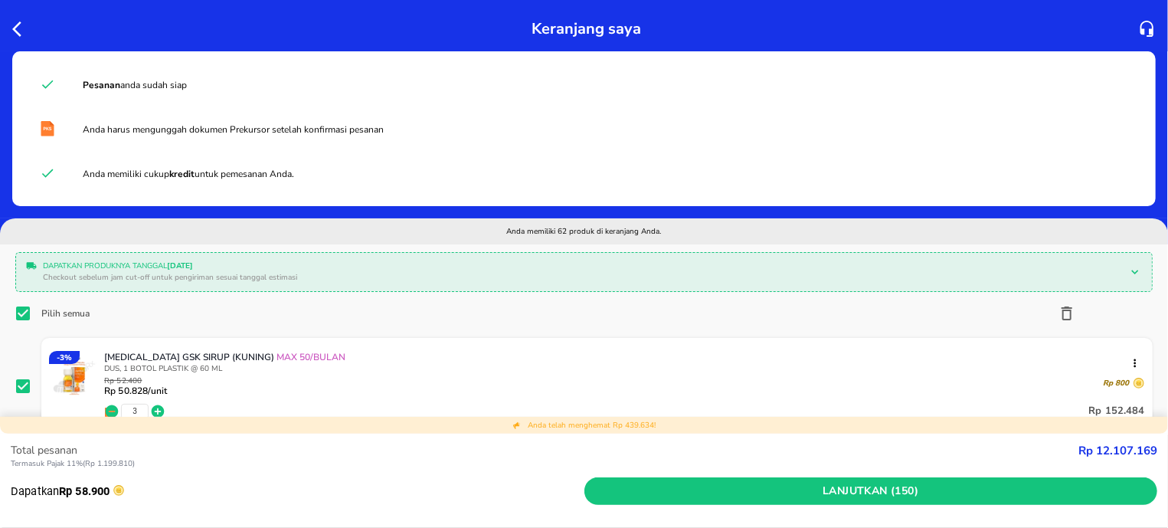
checkbox input "true"
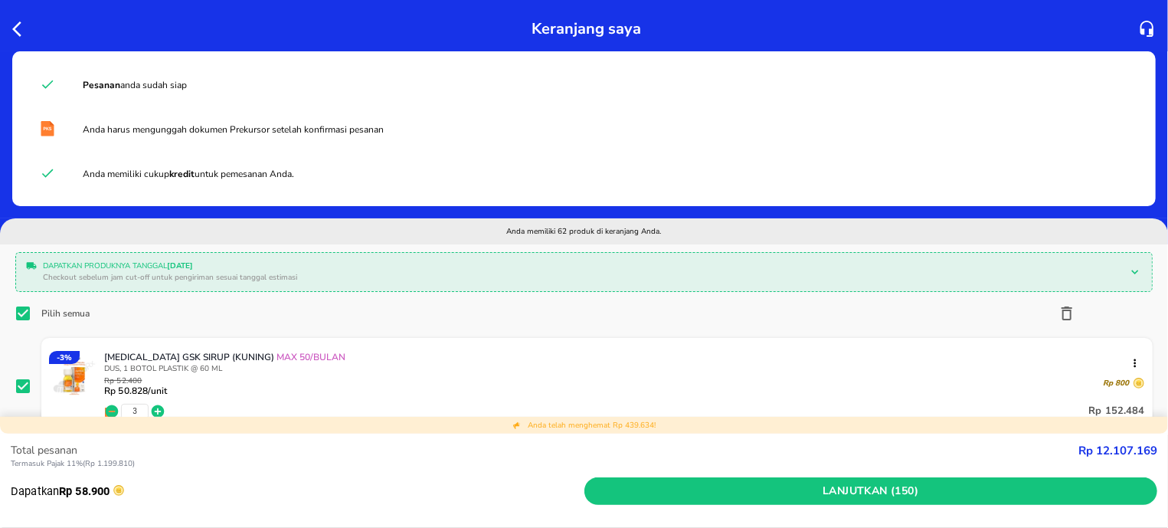
checkbox input "true"
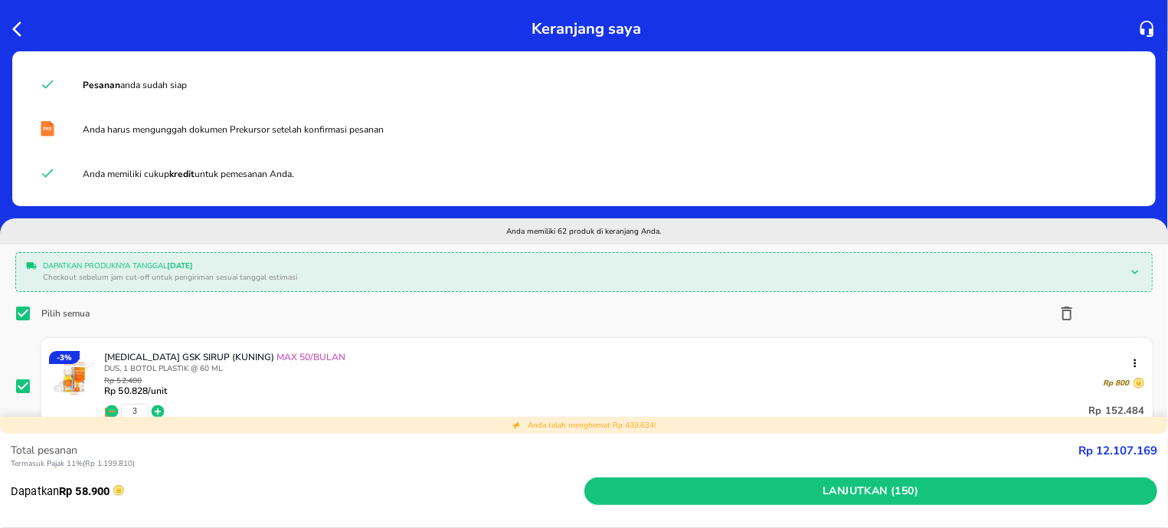
checkbox input "true"
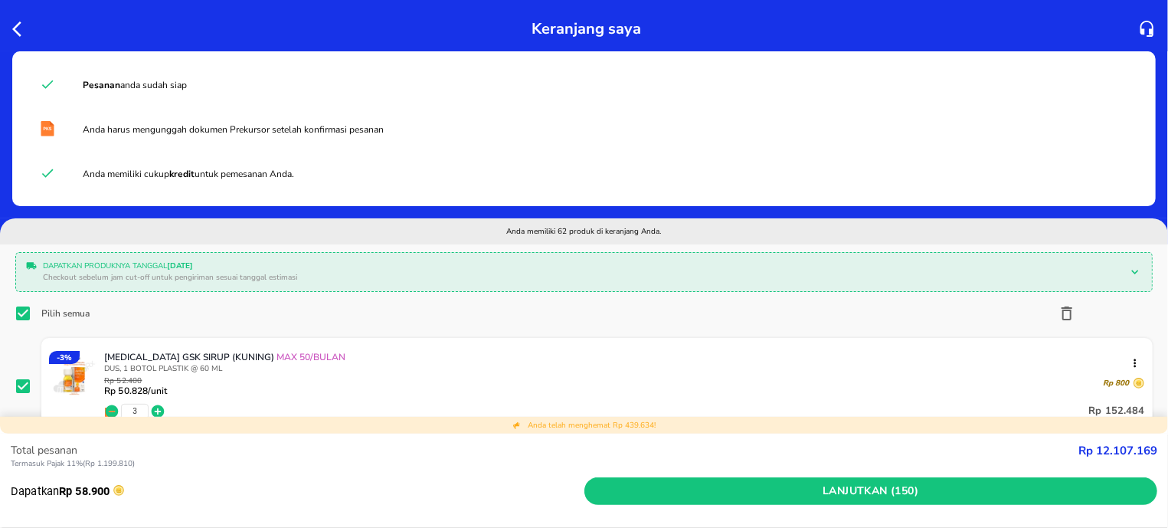
checkbox input "true"
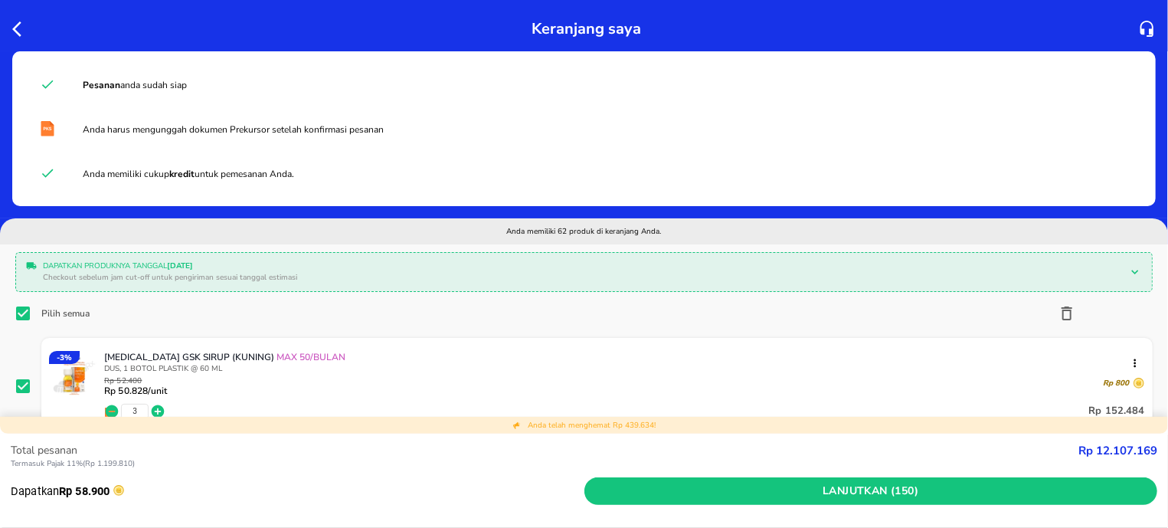
checkbox input "true"
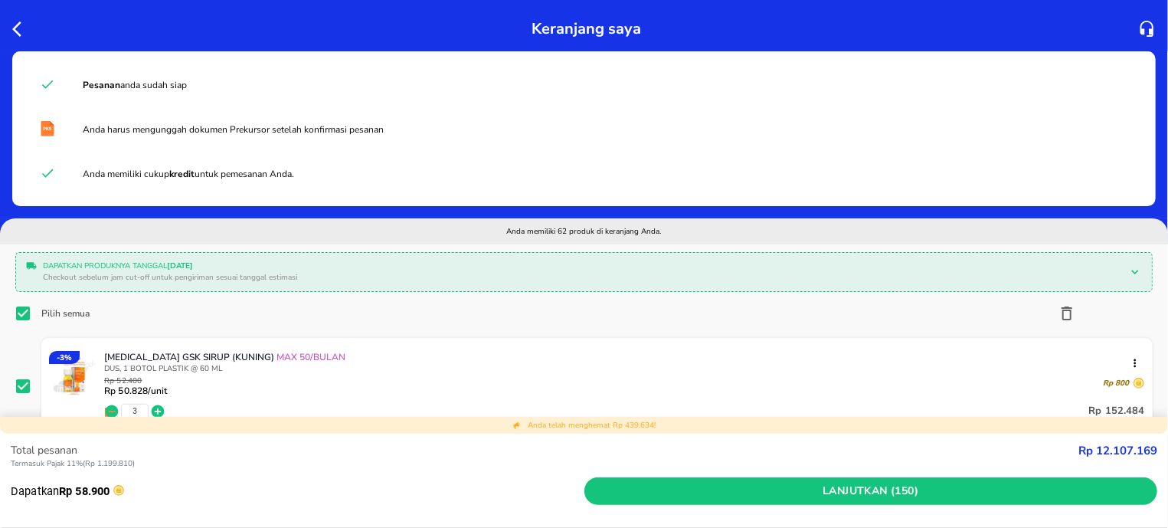
checkbox input "true"
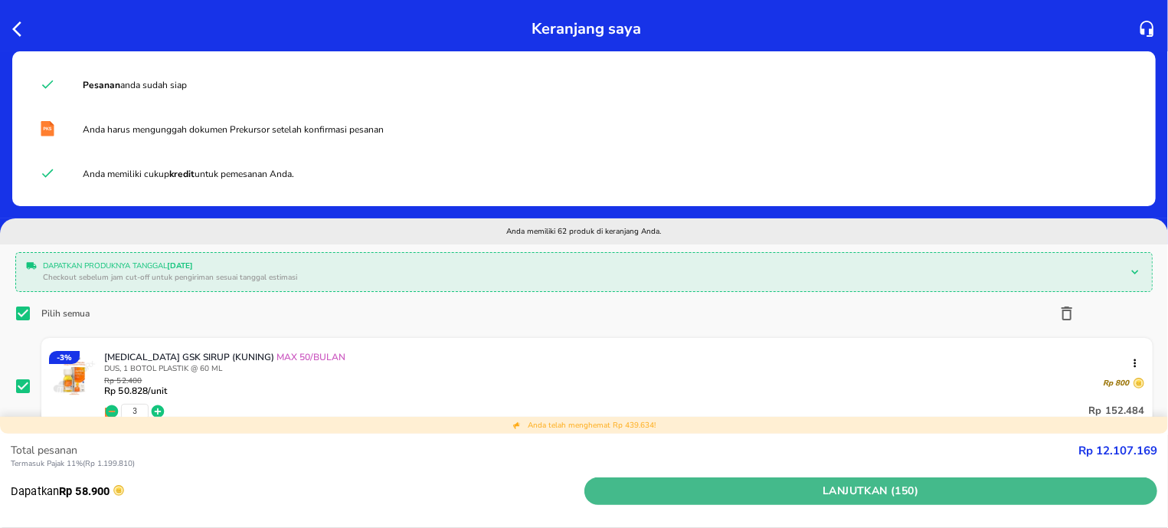
click at [748, 478] on button "Lanjutkan (150)" at bounding box center [871, 491] width 574 height 28
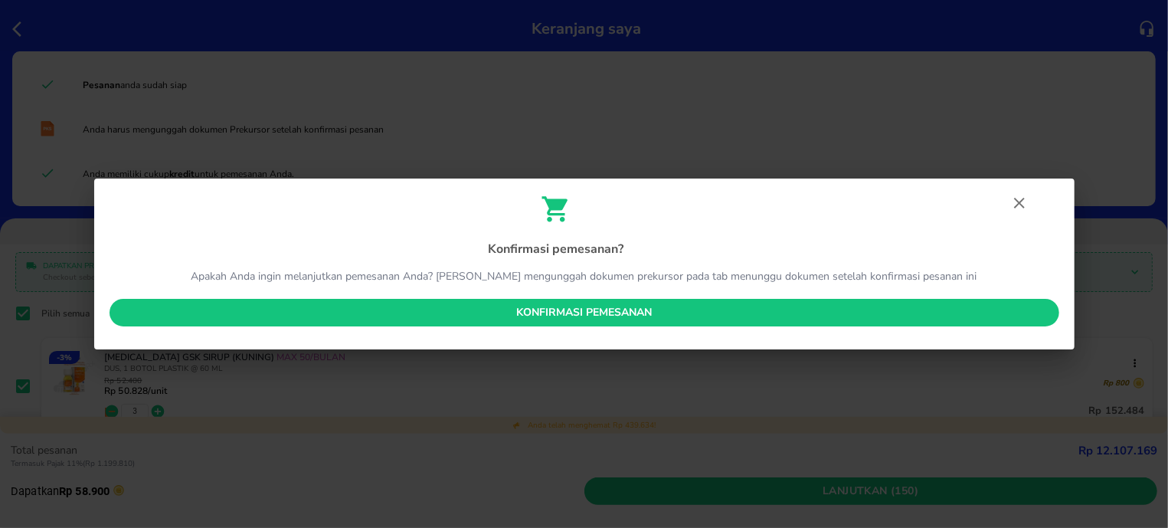
click at [564, 321] on span "Konfirmasi pemesanan" at bounding box center [584, 312] width 925 height 19
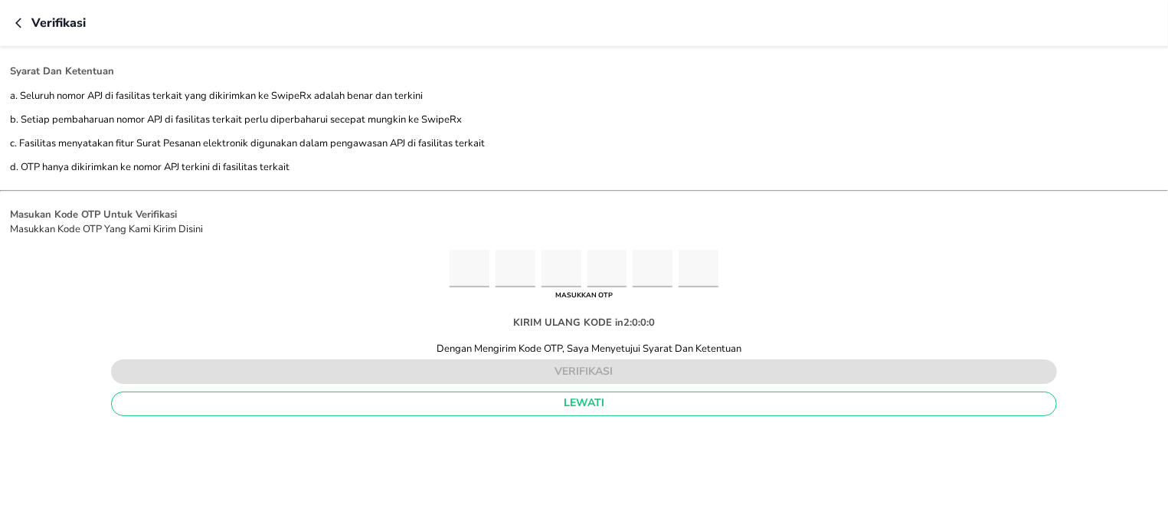
click at [494, 268] on div at bounding box center [584, 269] width 268 height 38
click at [478, 273] on input "Please enter OTP character 1" at bounding box center [470, 269] width 40 height 38
type input "3"
type input "1"
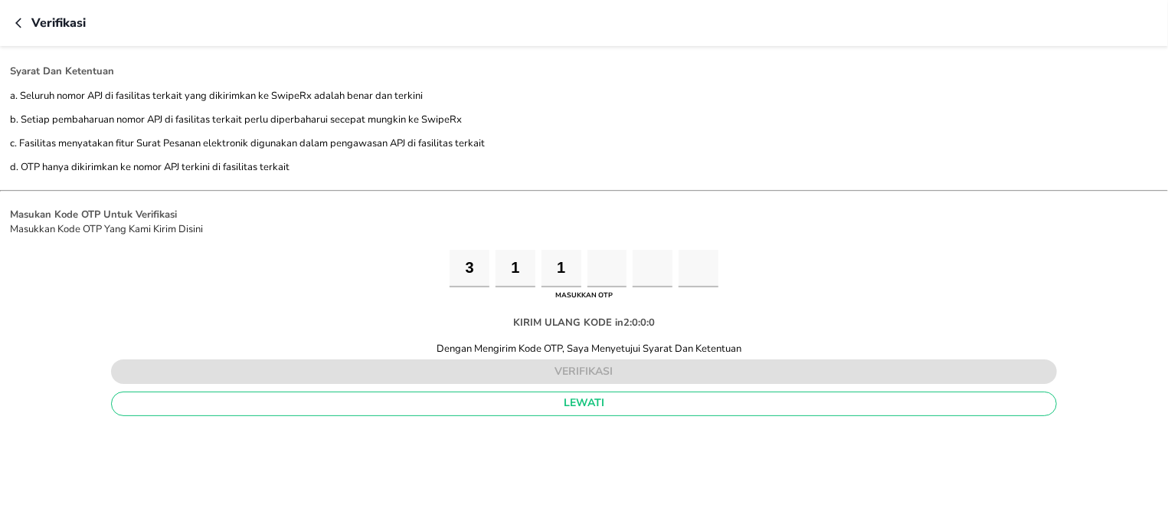
type input "8"
type input "9"
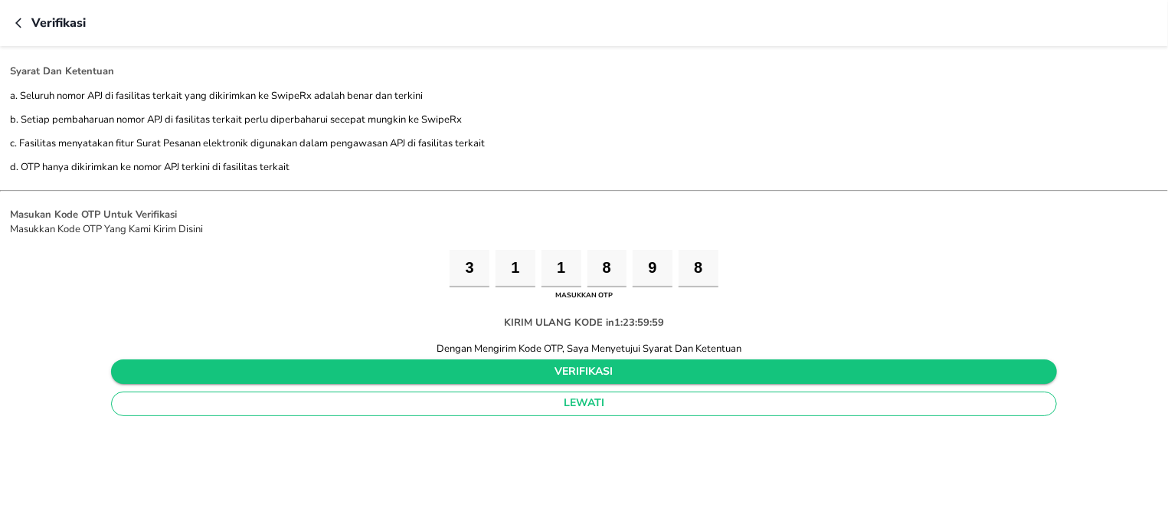
type input "8"
click at [587, 379] on span "verifikasi" at bounding box center [583, 371] width 921 height 19
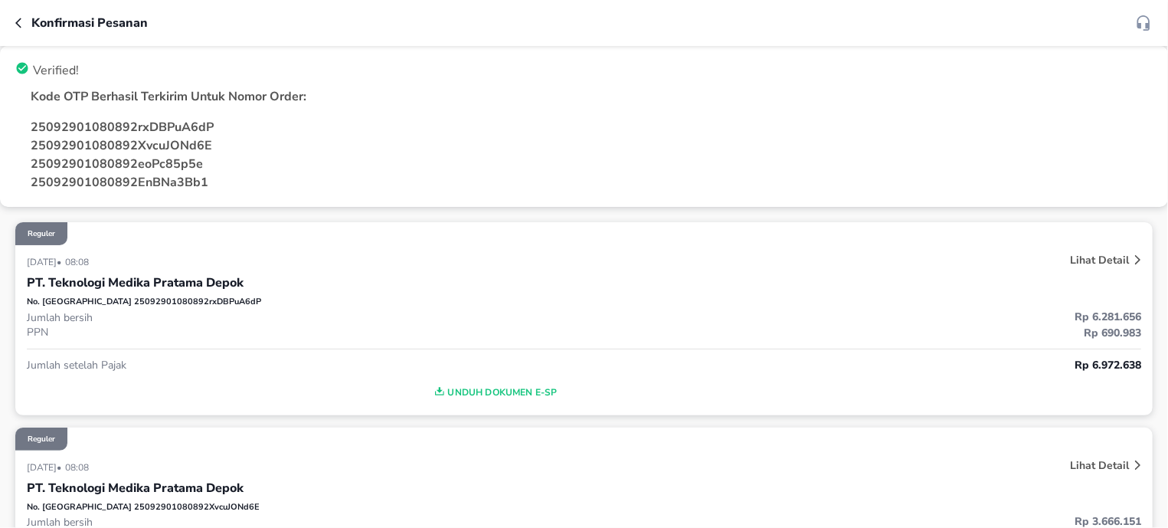
click at [47, 106] on div "Kode OTP Berhasil Terkirim Untuk Nomor Order:" at bounding box center [583, 96] width 1149 height 31
drag, startPoint x: 47, startPoint y: 106, endPoint x: 43, endPoint y: 98, distance: 8.6
click at [46, 106] on div "Kode OTP Berhasil Terkirim Untuk Nomor Order:" at bounding box center [583, 96] width 1149 height 31
click at [43, 97] on p "Kode OTP Berhasil Terkirim Untuk Nomor Order:" at bounding box center [592, 96] width 1122 height 18
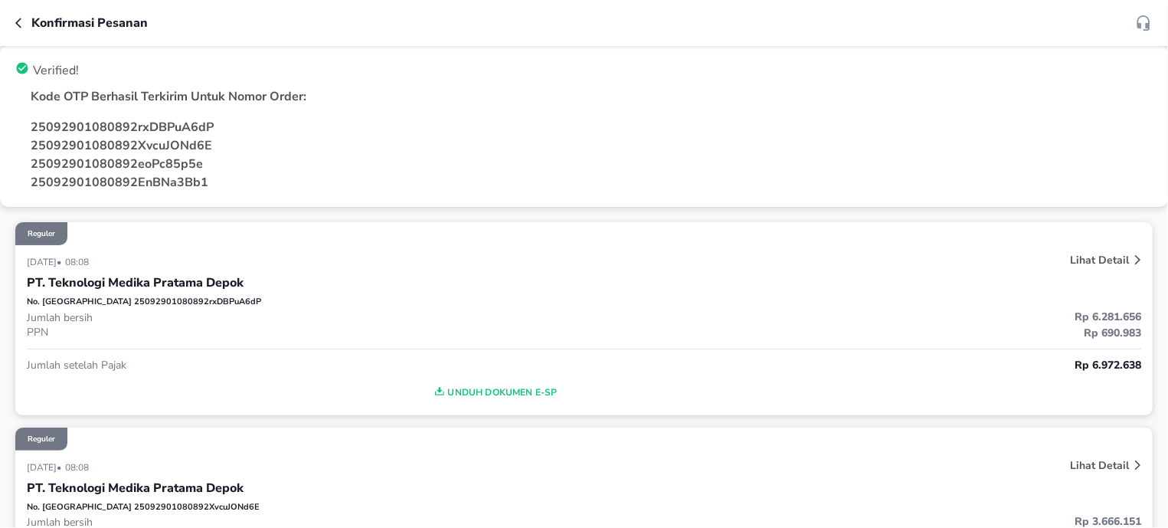
click at [43, 97] on p "Kode OTP Berhasil Terkirim Untuk Nomor Order:" at bounding box center [592, 96] width 1122 height 18
click at [31, 97] on p "Kode OTP Berhasil Terkirim Untuk Nomor Order:" at bounding box center [592, 96] width 1122 height 18
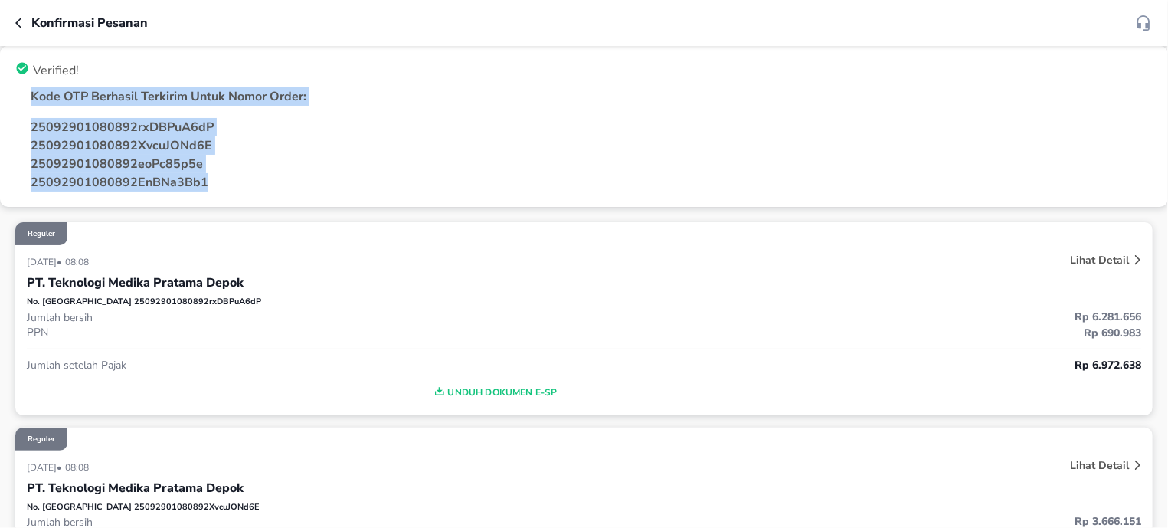
drag, startPoint x: 31, startPoint y: 96, endPoint x: 173, endPoint y: 190, distance: 170.1
click at [173, 190] on div "Kode OTP Berhasil Terkirim Untuk Nomor Order: 25092901080892rxDBPuA6dP 25092901…" at bounding box center [583, 139] width 1149 height 116
copy div "Kode OTP Berhasil Terkirim Untuk Nomor Order: 25092901080892rxDBPuA6dP 25092901…"
click at [28, 24] on button "button" at bounding box center [23, 23] width 16 height 18
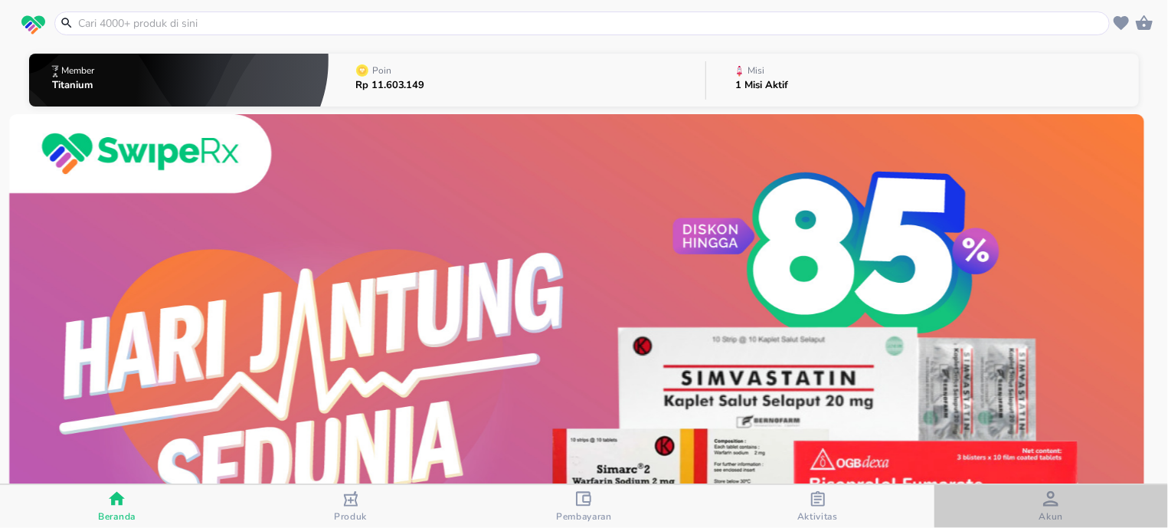
click at [1055, 507] on div "button" at bounding box center [1050, 500] width 15 height 19
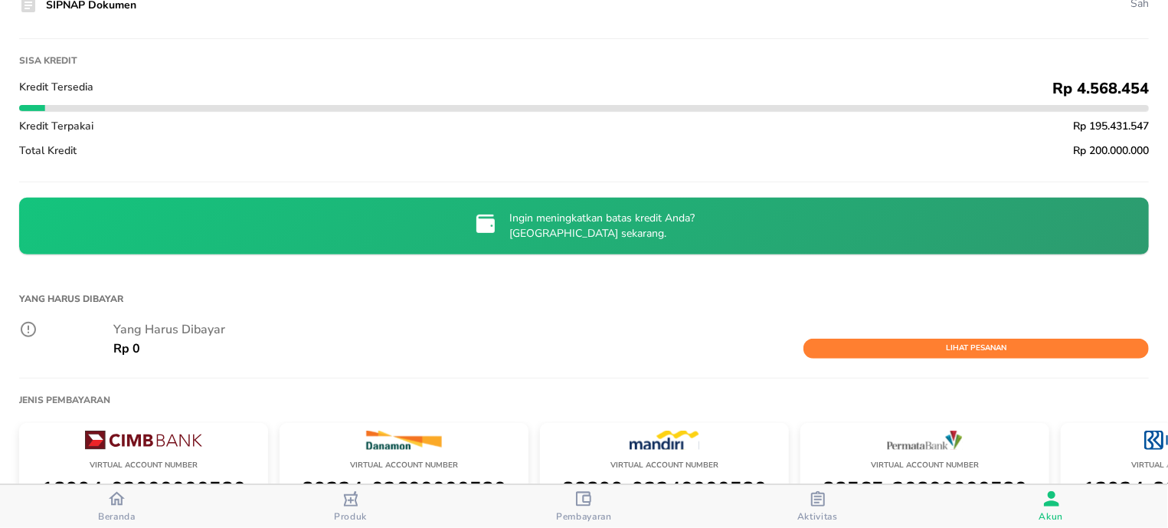
scroll to position [292, 0]
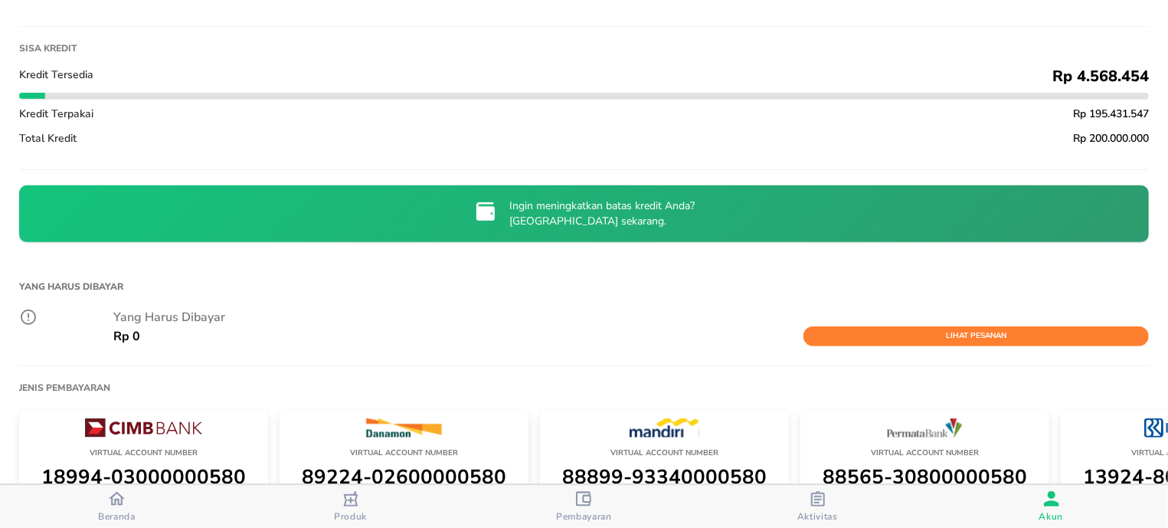
click at [819, 501] on icon "button" at bounding box center [817, 498] width 15 height 15
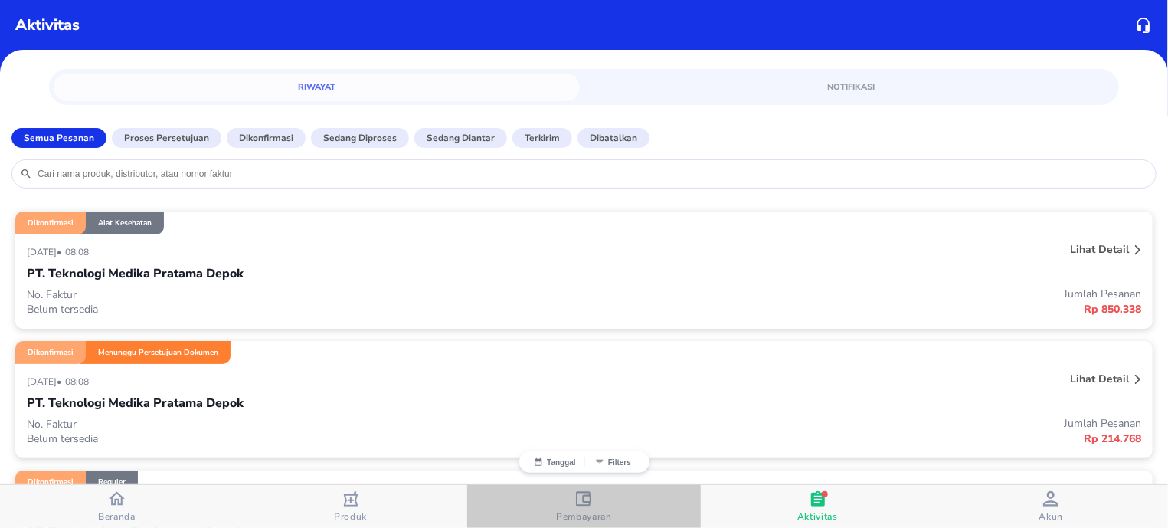
click at [619, 506] on span "Pembayaran" at bounding box center [584, 506] width 224 height 31
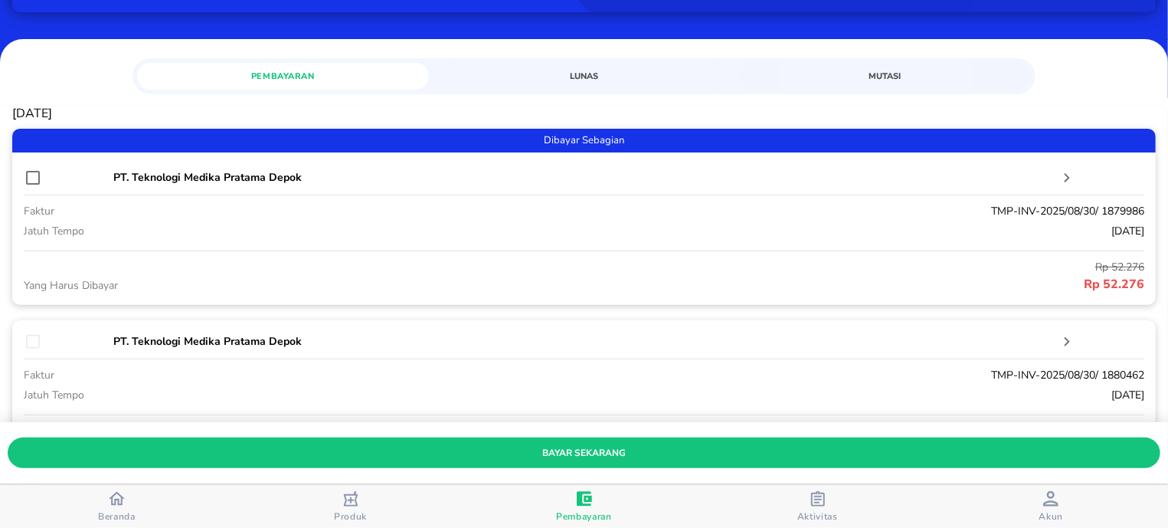
scroll to position [195, 0]
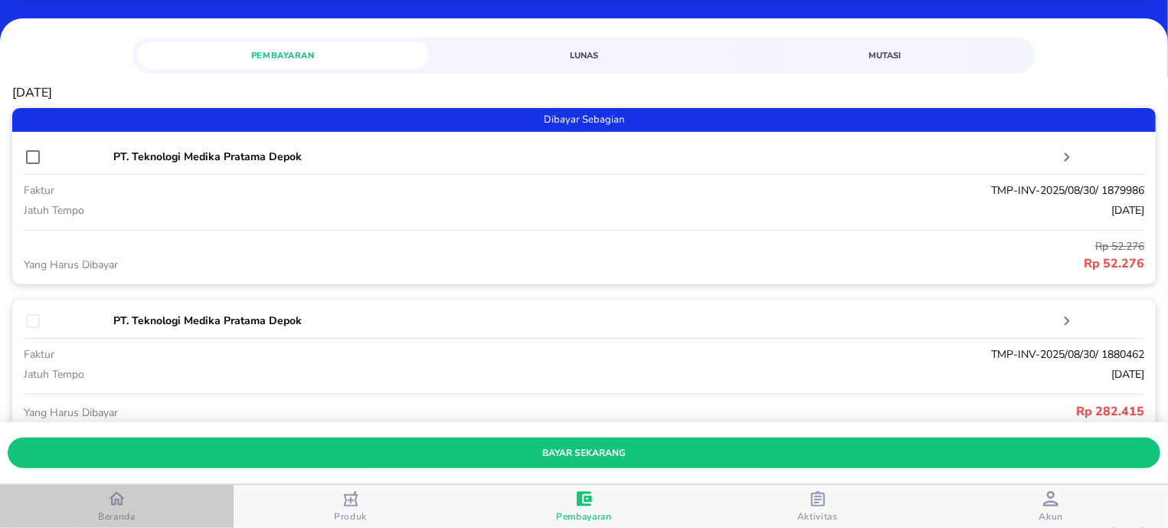
click at [126, 490] on button "Beranda" at bounding box center [117, 506] width 234 height 43
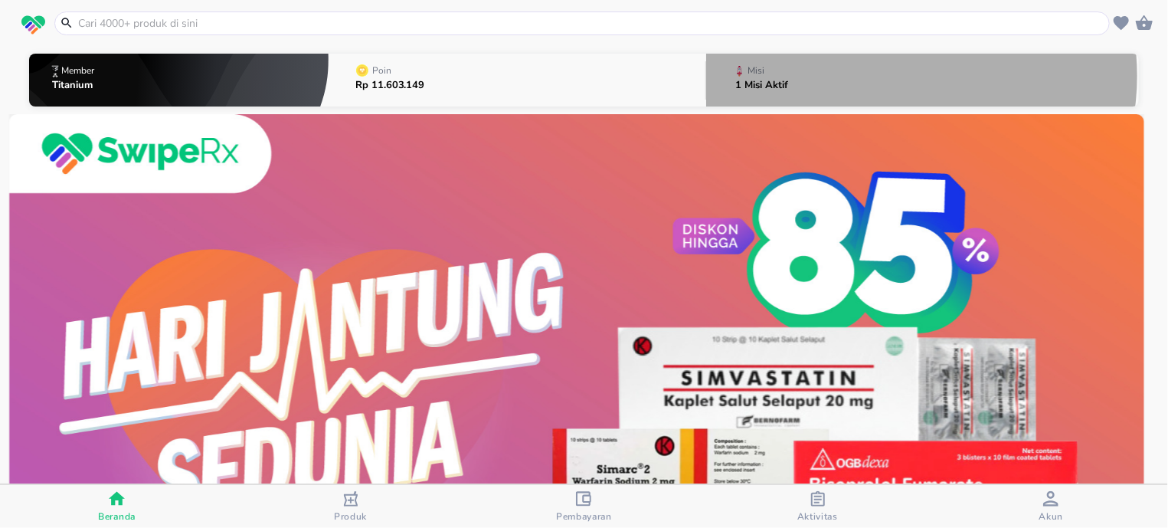
click at [881, 76] on button "Misi 1 Misi Aktif" at bounding box center [922, 80] width 433 height 60
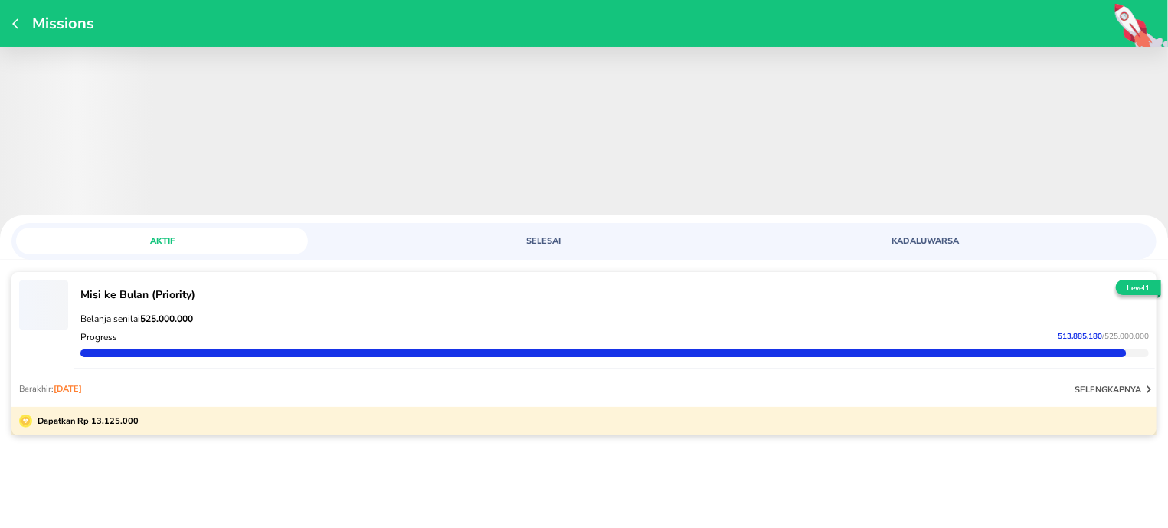
click at [23, 25] on icon "button" at bounding box center [18, 24] width 12 height 12
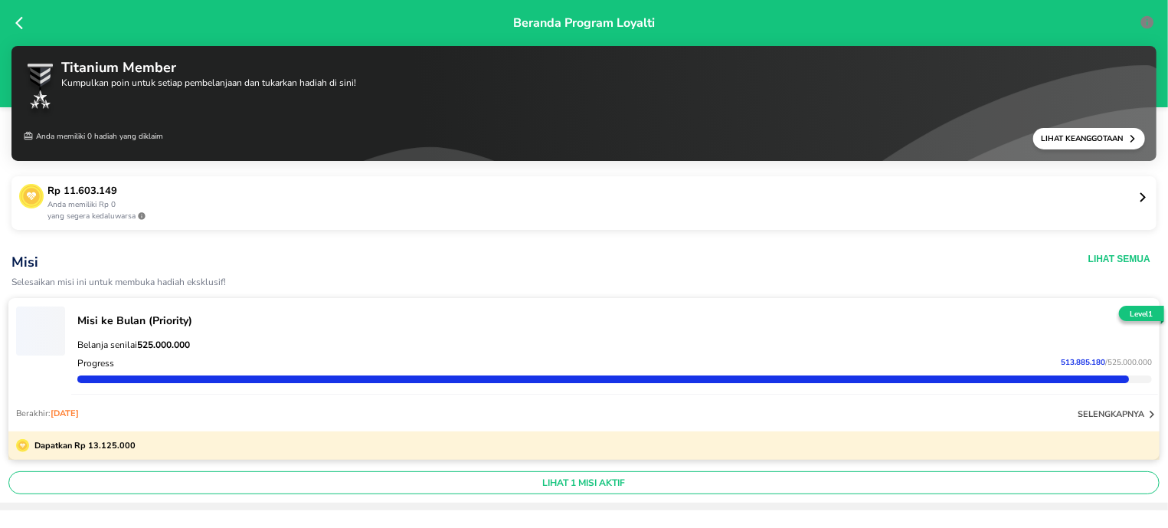
click at [23, 25] on icon at bounding box center [22, 22] width 15 height 15
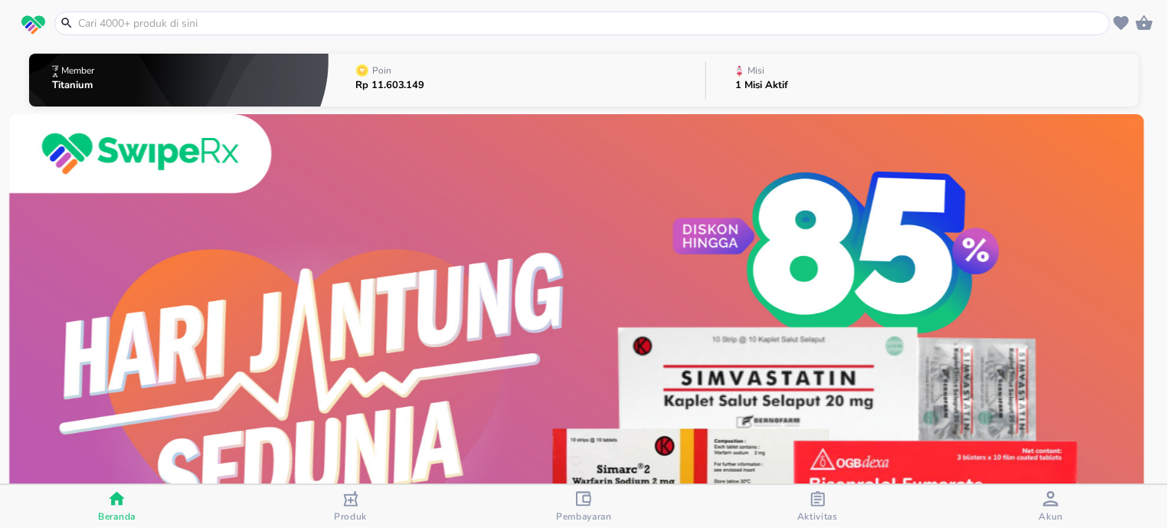
click at [1083, 510] on span "Akun" at bounding box center [1051, 506] width 224 height 31
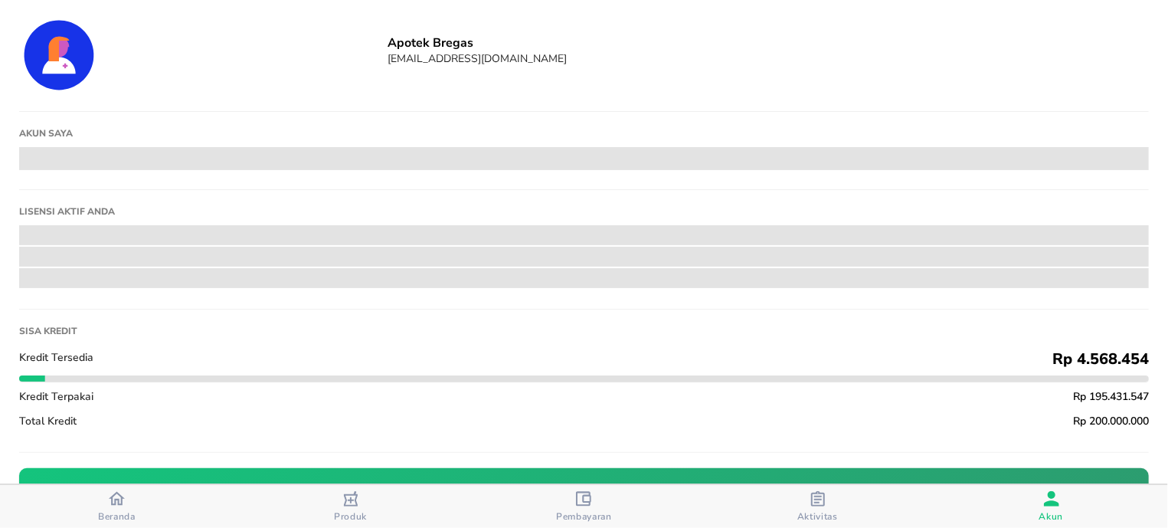
scroll to position [292, 0]
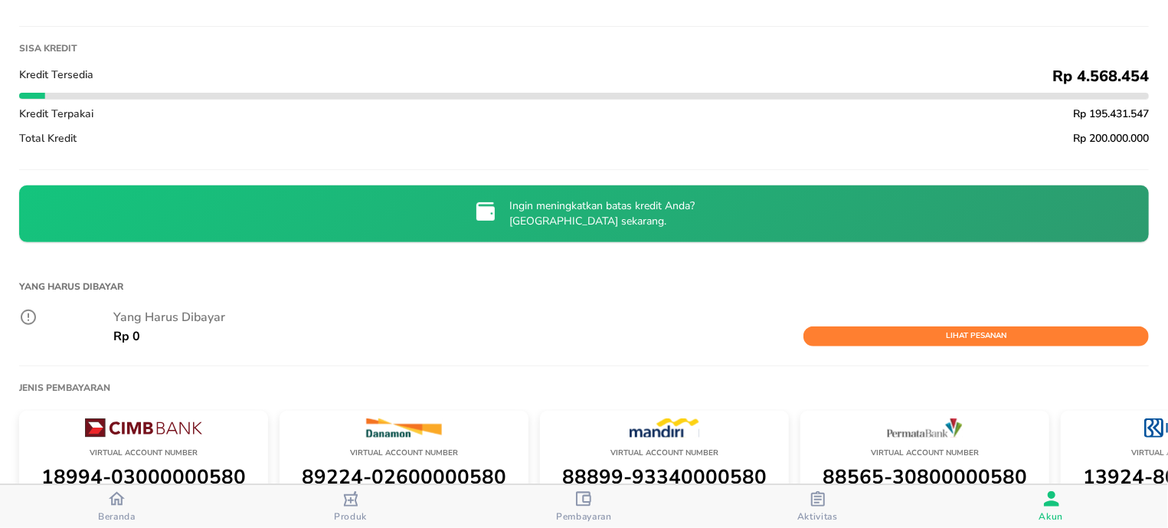
click at [129, 490] on div "Beranda" at bounding box center [117, 506] width 38 height 32
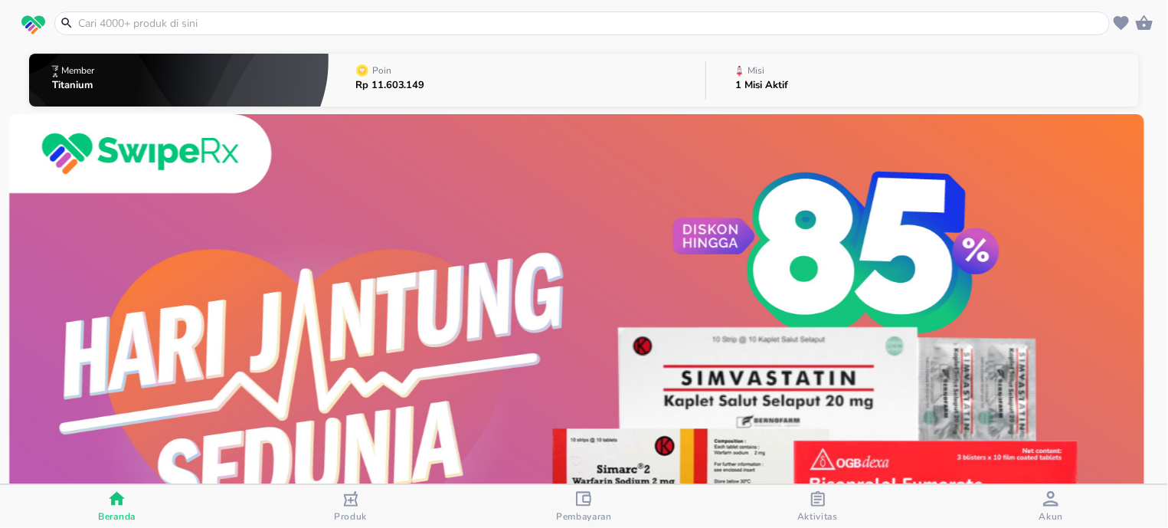
scroll to position [292, 0]
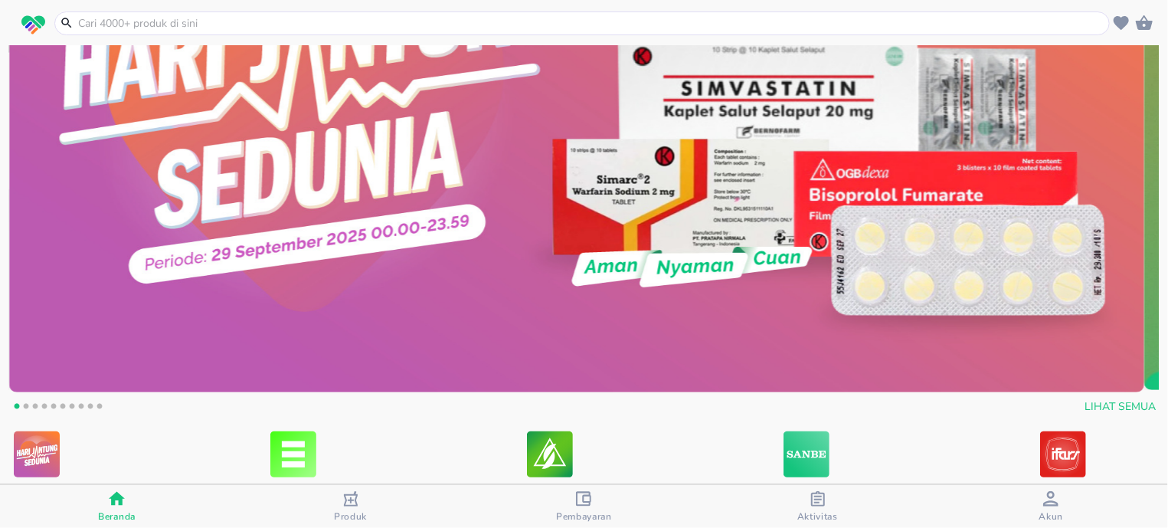
click at [228, 8] on header at bounding box center [584, 23] width 1168 height 46
click at [227, 19] on input "text" at bounding box center [591, 23] width 1029 height 16
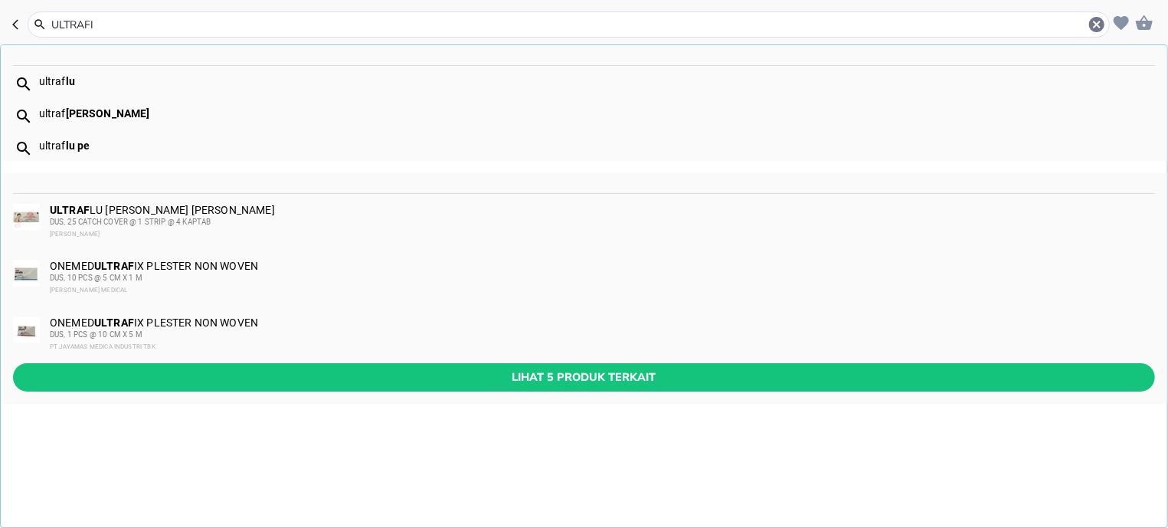
type input "ULTRAFIX"
